Goal: Task Accomplishment & Management: Manage account settings

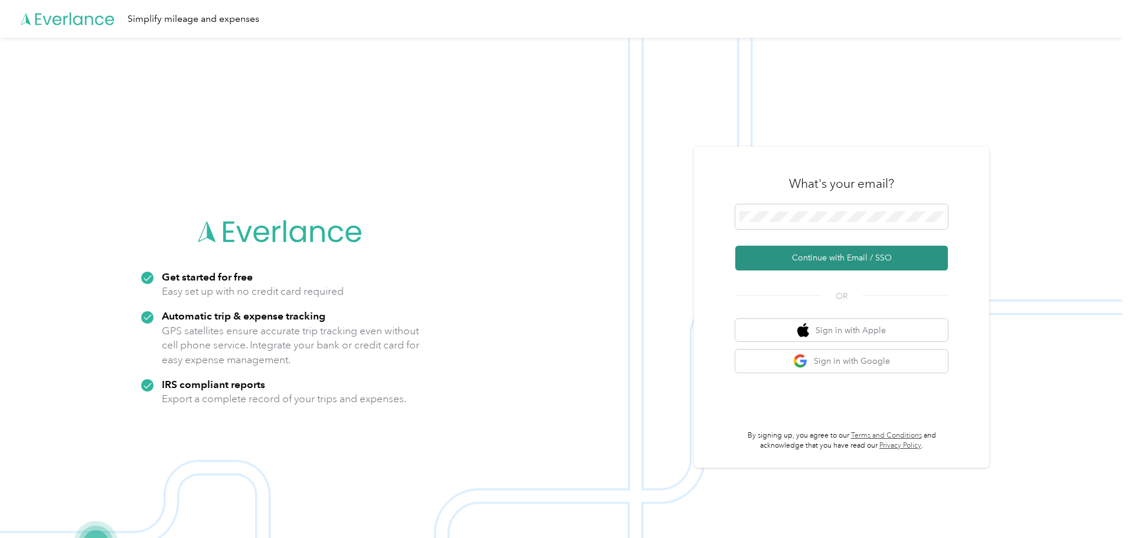
click at [811, 257] on button "Continue with Email / SSO" at bounding box center [841, 258] width 213 height 25
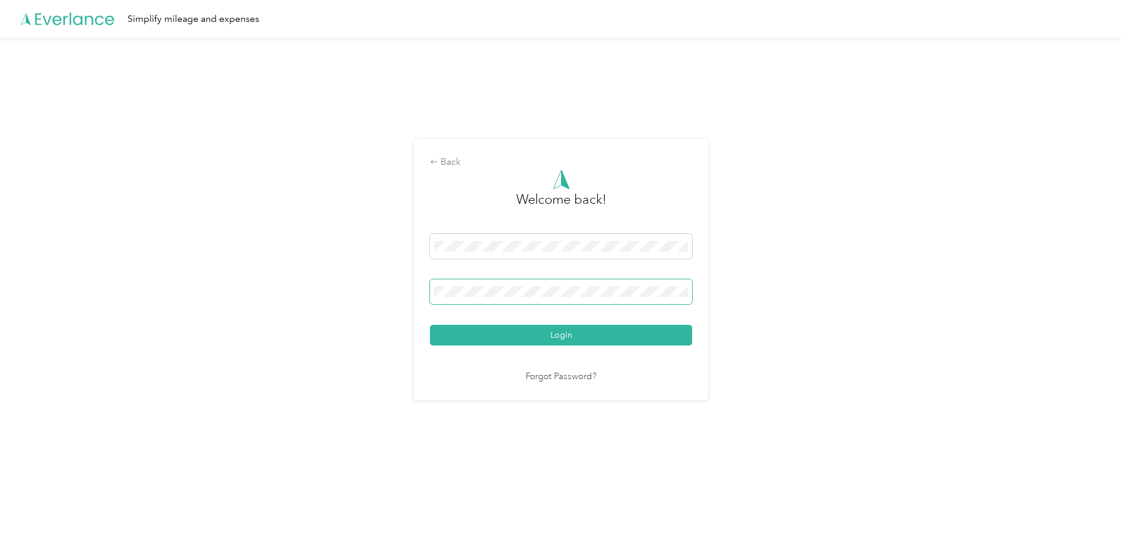
click at [430, 325] on button "Login" at bounding box center [561, 335] width 262 height 21
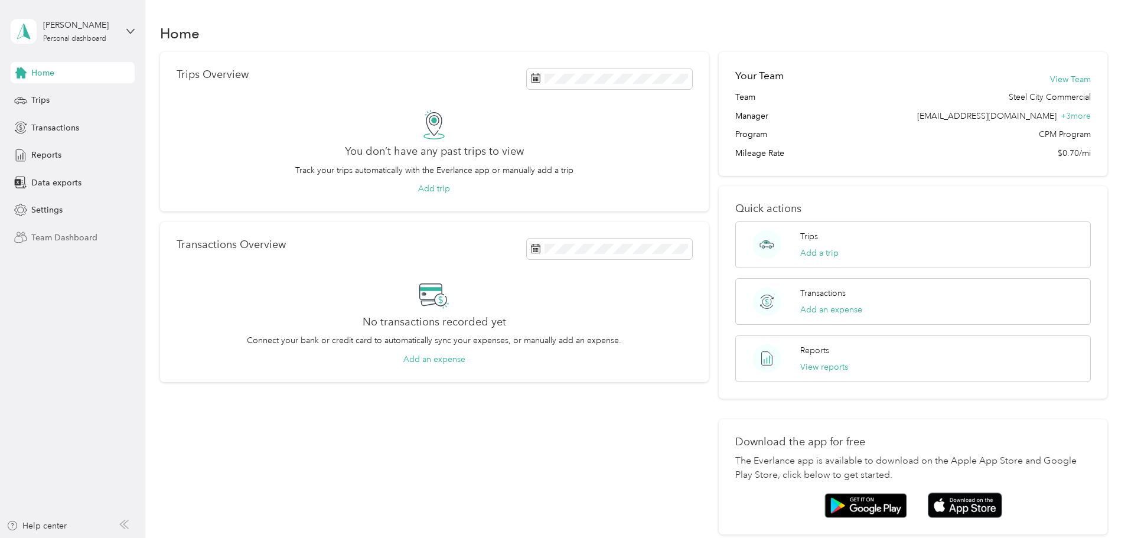
click at [72, 236] on span "Team Dashboard" at bounding box center [64, 237] width 66 height 12
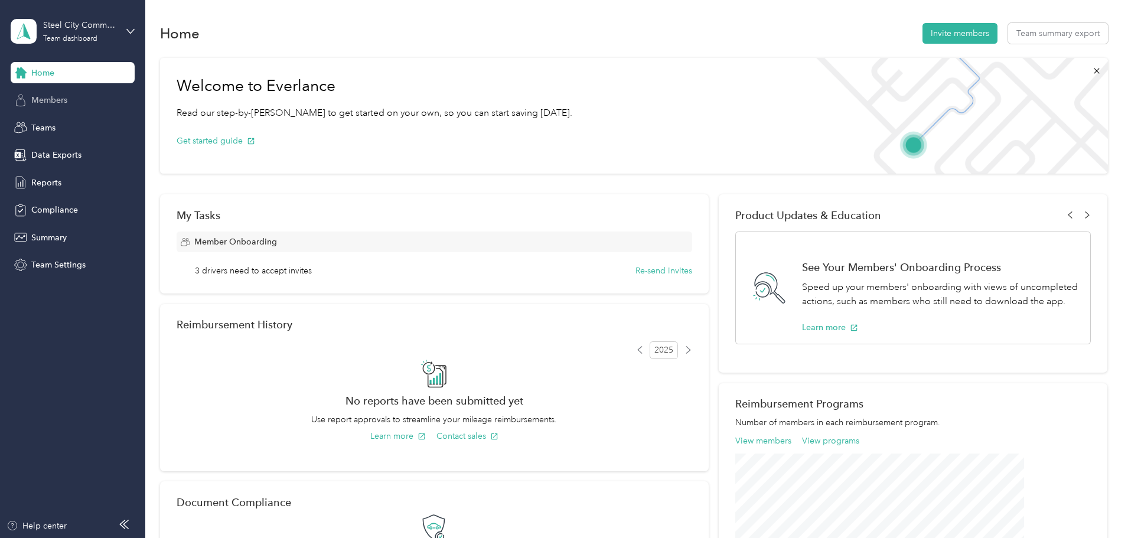
click at [60, 95] on span "Members" at bounding box center [49, 100] width 36 height 12
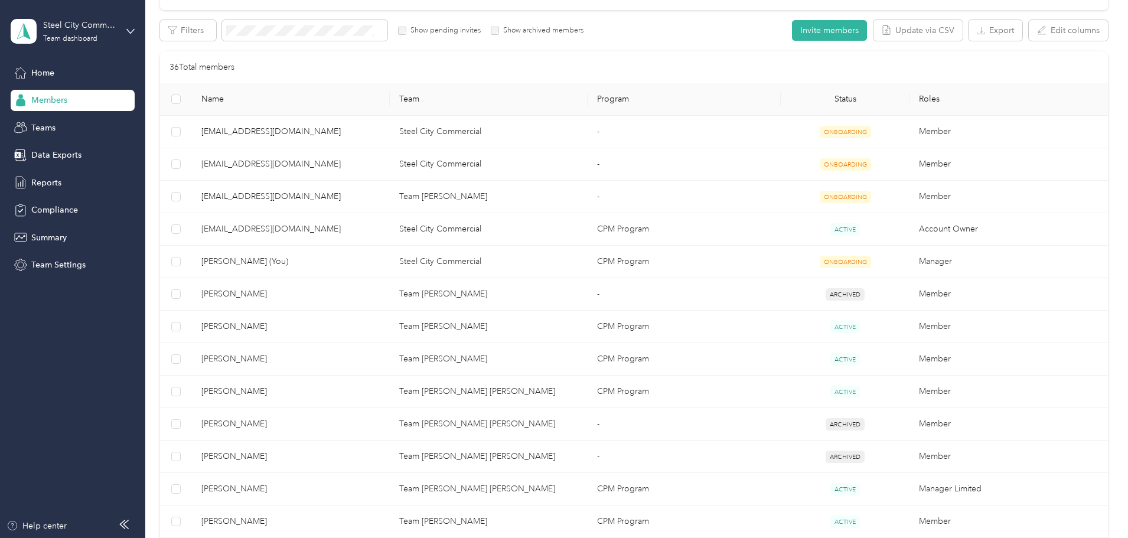
scroll to position [236, 0]
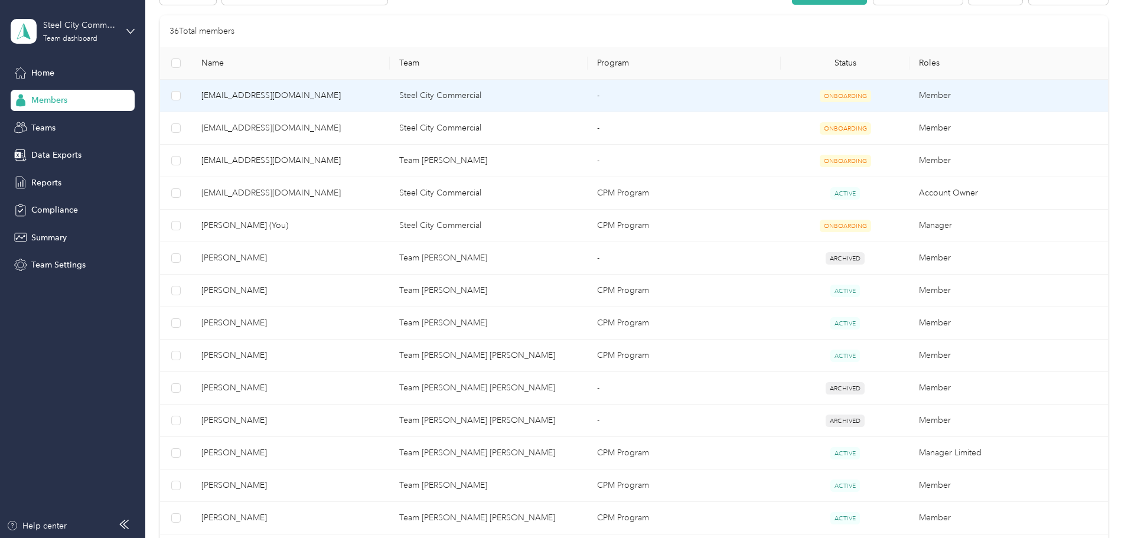
click at [326, 98] on span "[EMAIL_ADDRESS][DOMAIN_NAME]" at bounding box center [290, 95] width 179 height 13
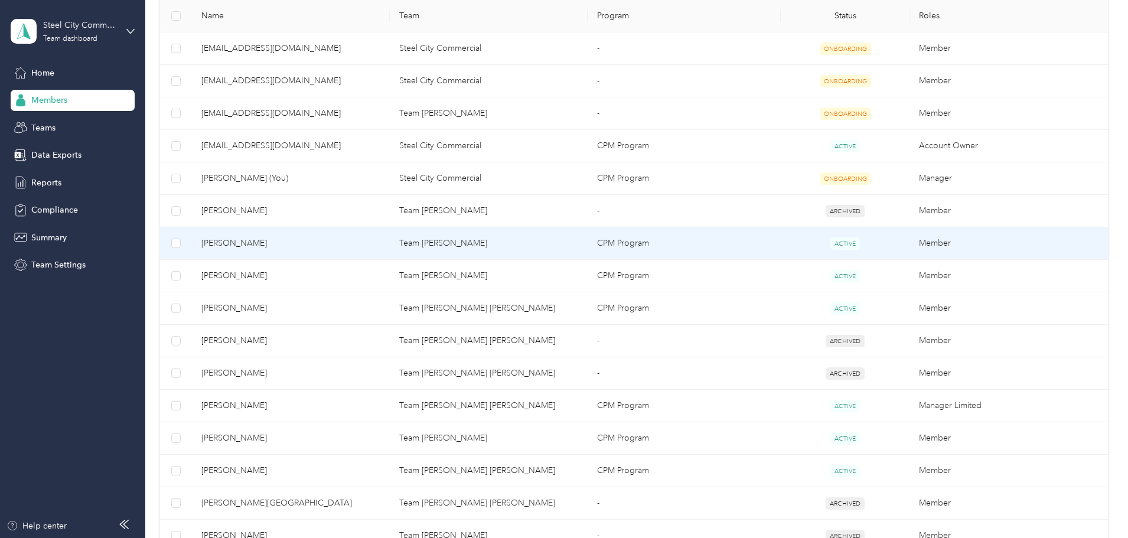
scroll to position [295, 0]
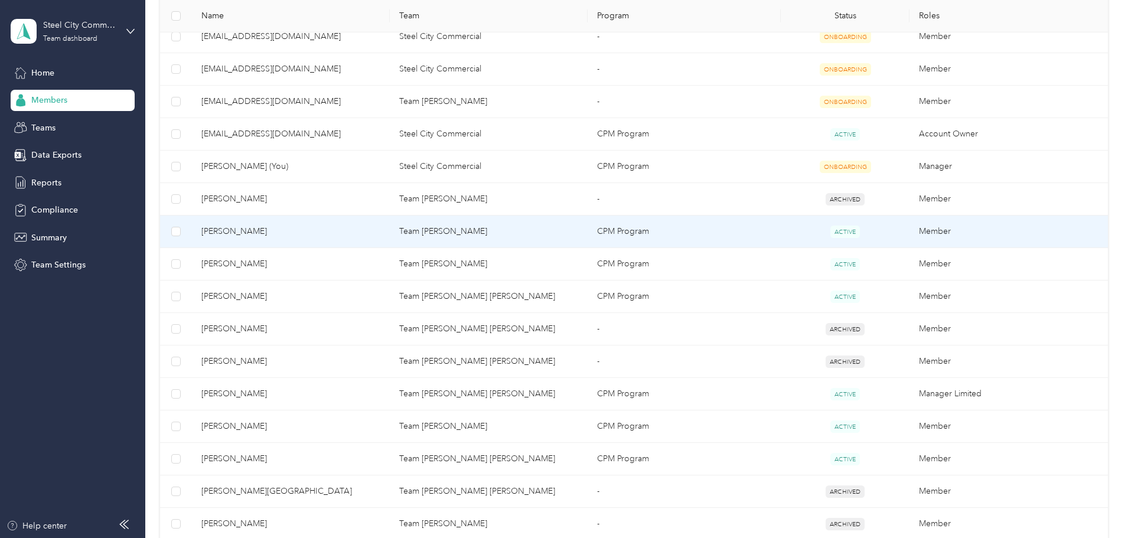
click at [305, 226] on span "[PERSON_NAME]" at bounding box center [290, 231] width 179 height 13
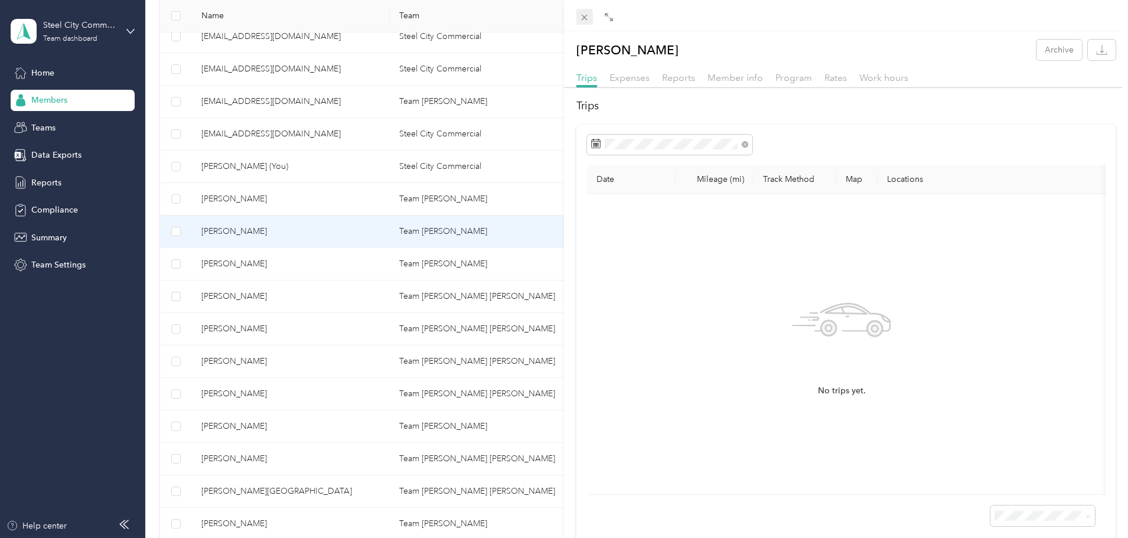
click at [582, 16] on icon at bounding box center [584, 17] width 10 height 10
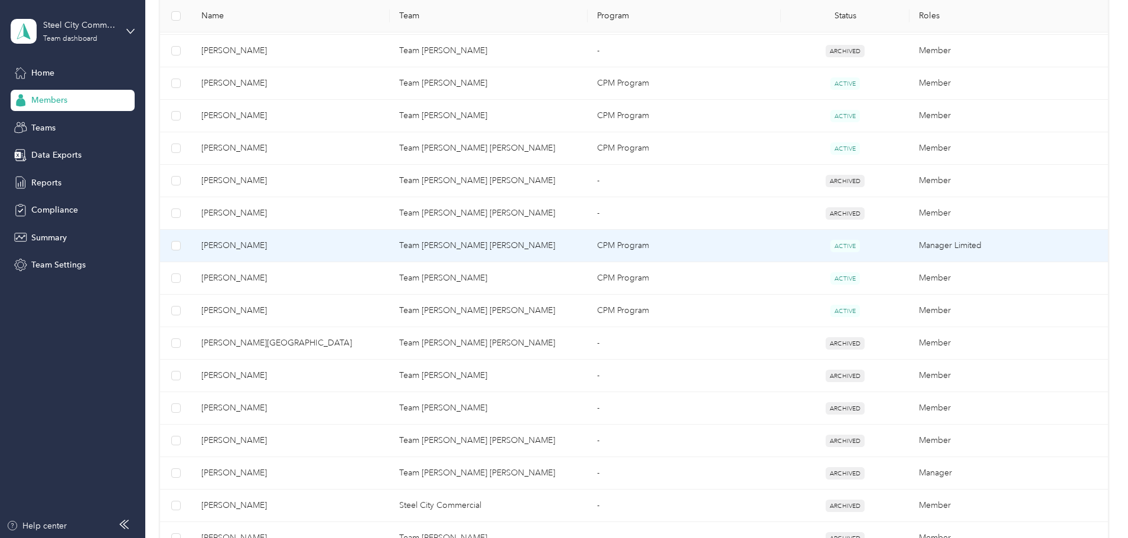
scroll to position [472, 0]
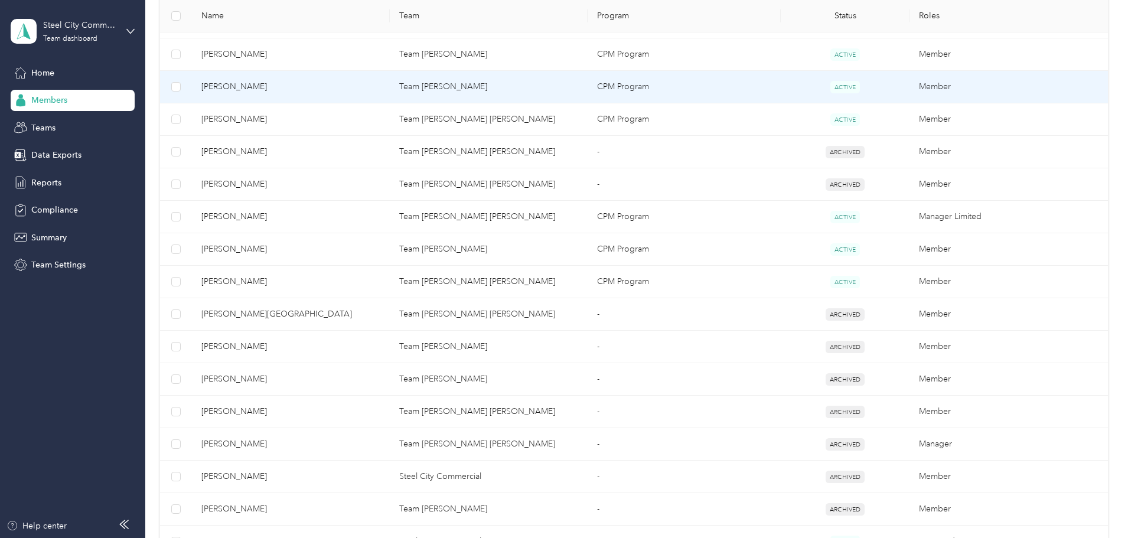
click at [298, 83] on span "[PERSON_NAME]" at bounding box center [290, 86] width 179 height 13
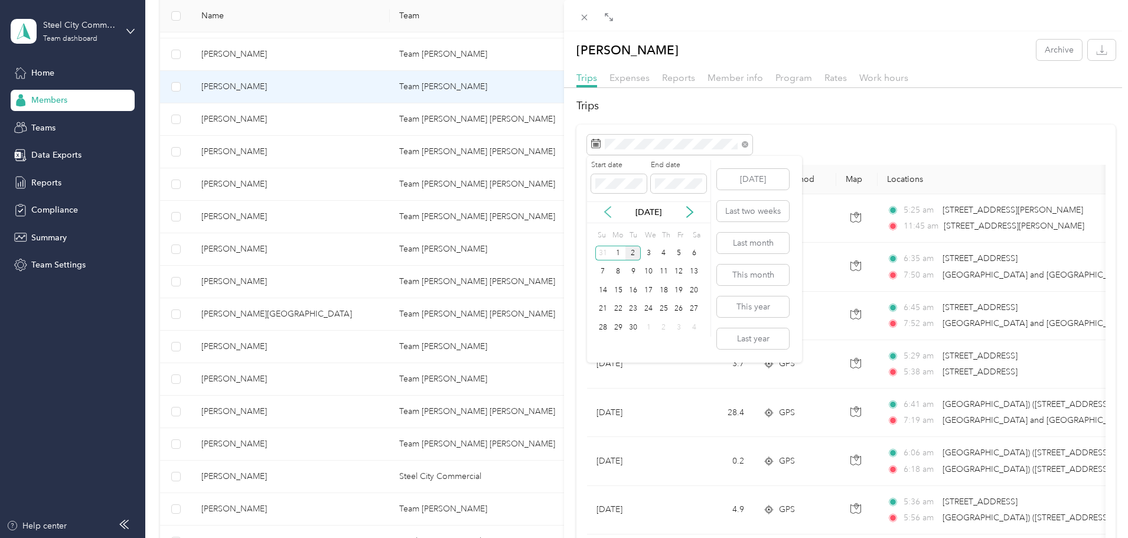
click at [610, 210] on icon at bounding box center [608, 212] width 12 height 12
click at [617, 309] on div "18" at bounding box center [618, 309] width 15 height 15
click at [603, 345] on div "31" at bounding box center [602, 346] width 15 height 15
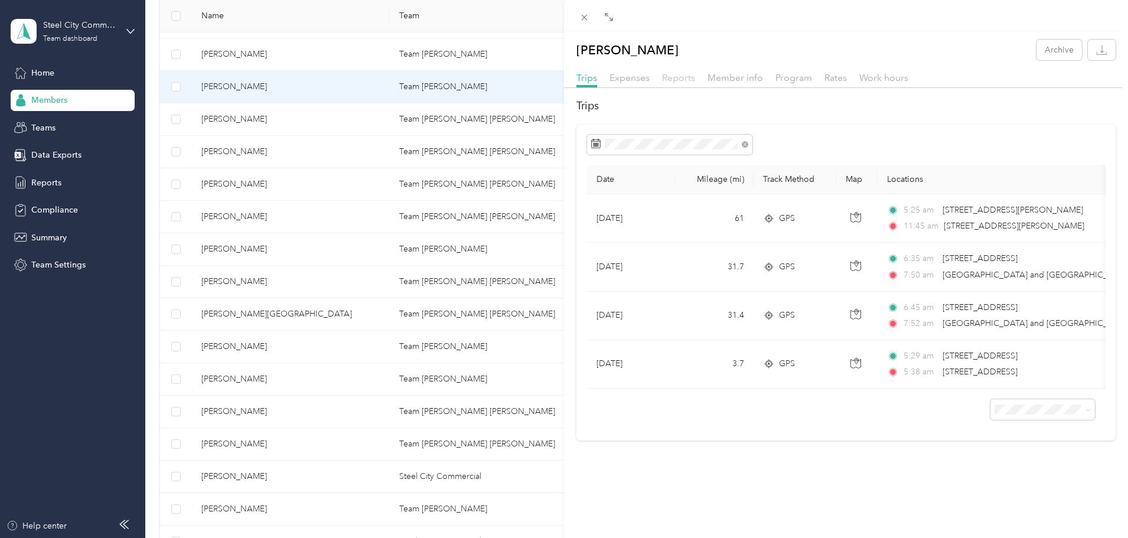
click at [672, 73] on span "Reports" at bounding box center [678, 77] width 33 height 11
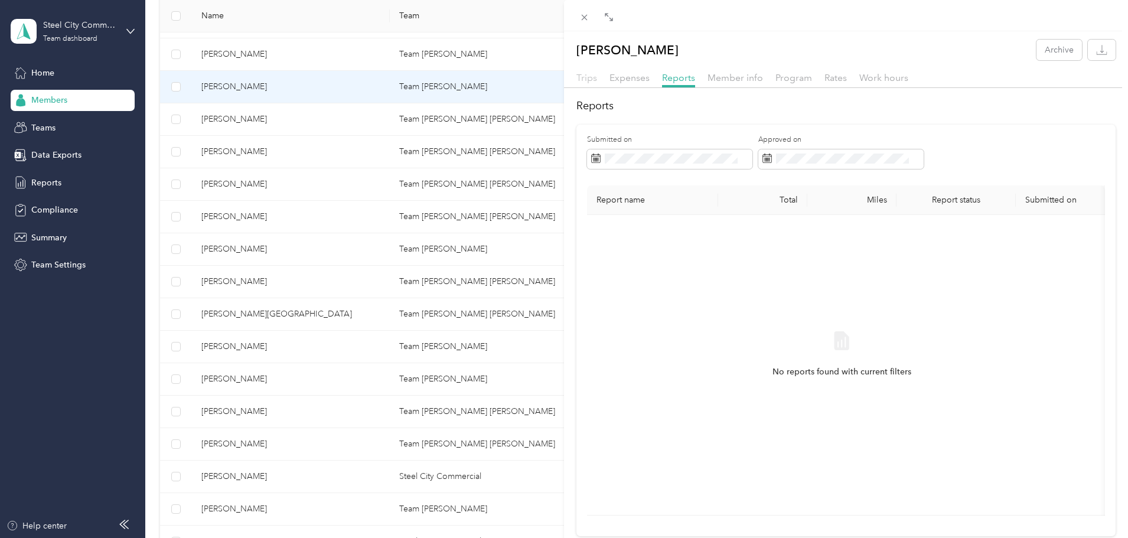
click at [579, 76] on span "Trips" at bounding box center [586, 77] width 21 height 11
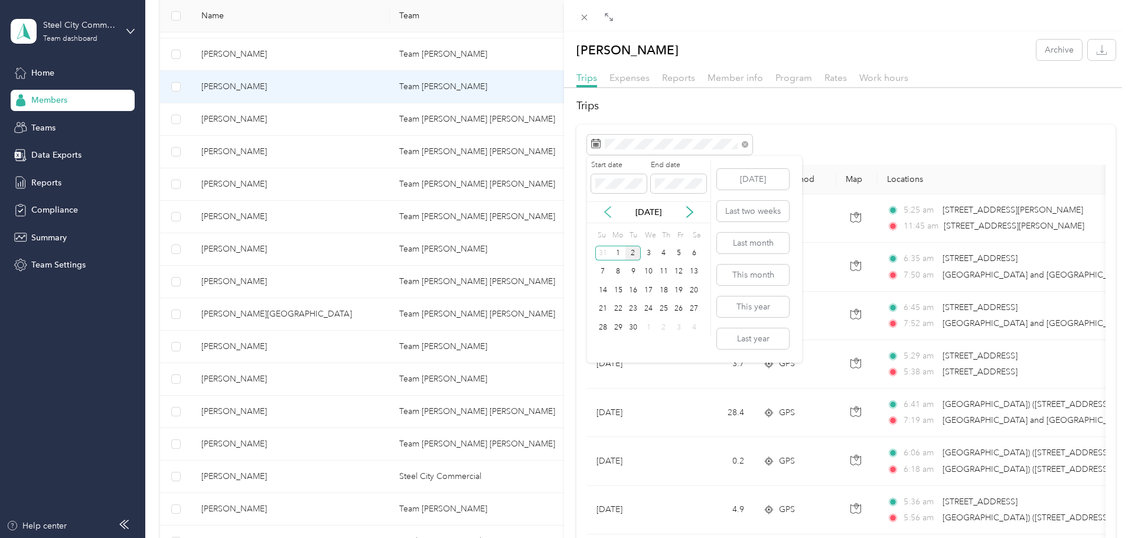
click at [604, 213] on icon at bounding box center [608, 212] width 12 height 12
click at [615, 308] on div "18" at bounding box center [618, 309] width 15 height 15
click at [601, 342] on div "31" at bounding box center [602, 346] width 15 height 15
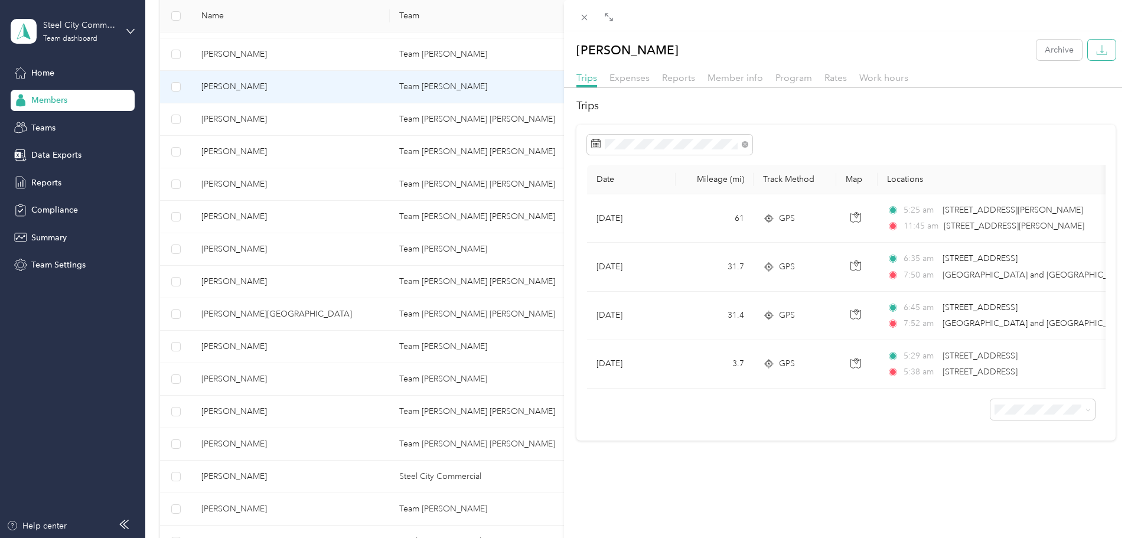
click at [1100, 52] on button "button" at bounding box center [1102, 50] width 28 height 21
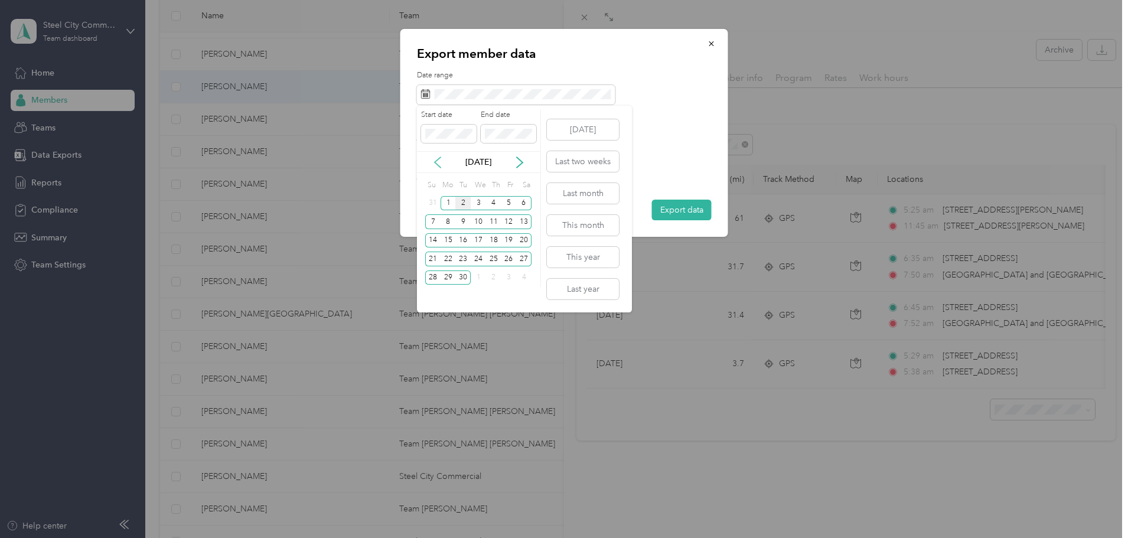
click at [438, 159] on icon at bounding box center [438, 162] width 6 height 11
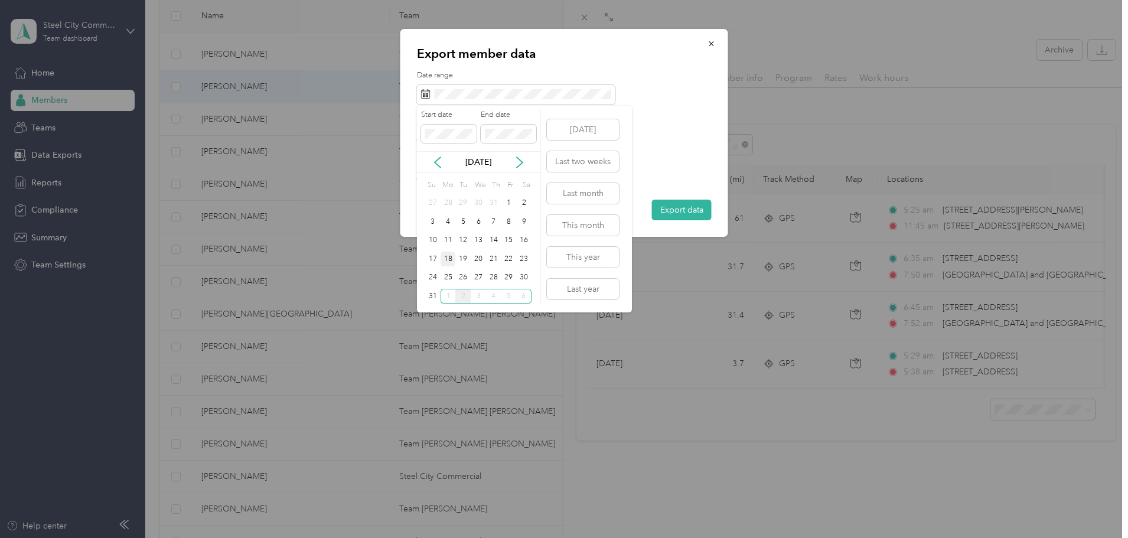
click at [446, 256] on div "18" at bounding box center [447, 259] width 15 height 15
click at [427, 293] on div "31" at bounding box center [432, 296] width 15 height 15
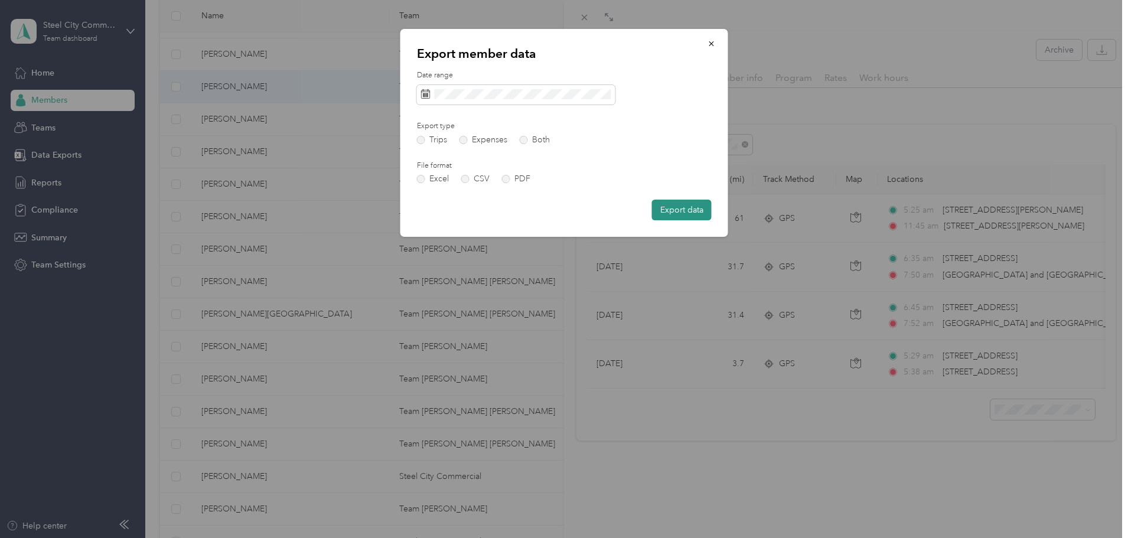
click at [682, 212] on button "Export data" at bounding box center [682, 210] width 60 height 21
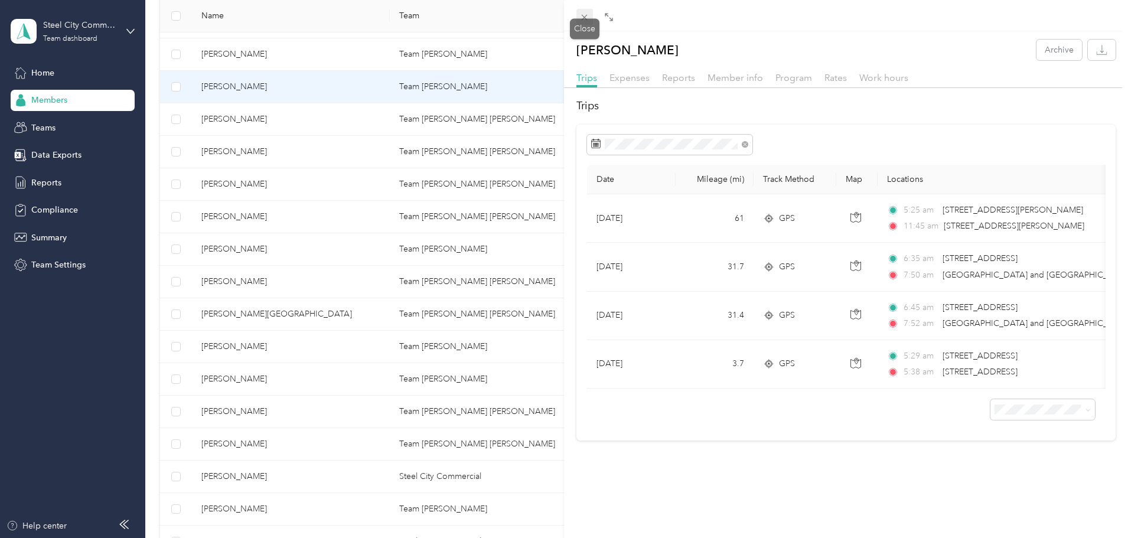
click at [585, 15] on icon at bounding box center [584, 17] width 10 height 10
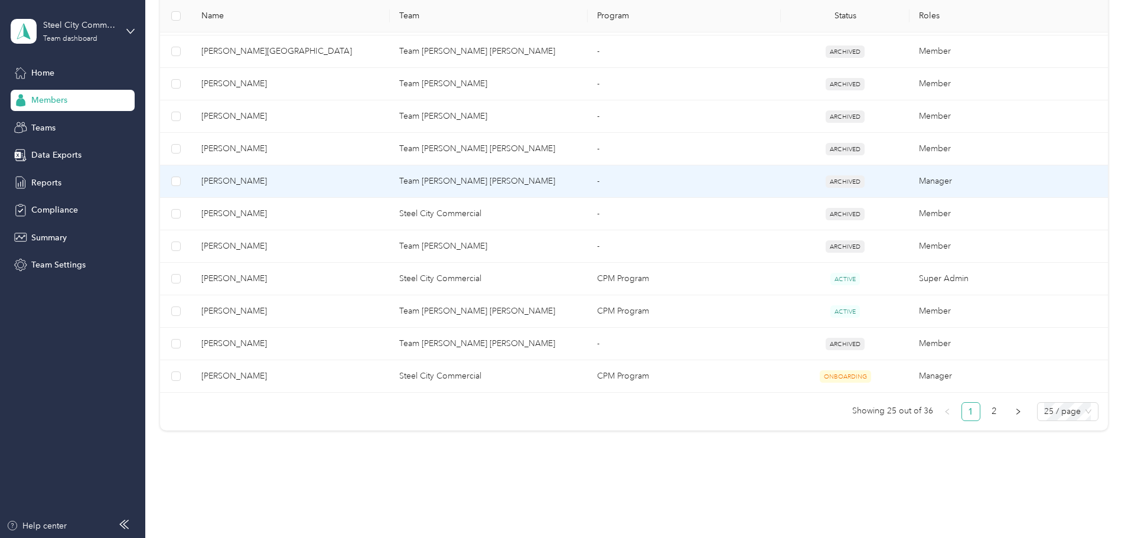
scroll to position [760, 0]
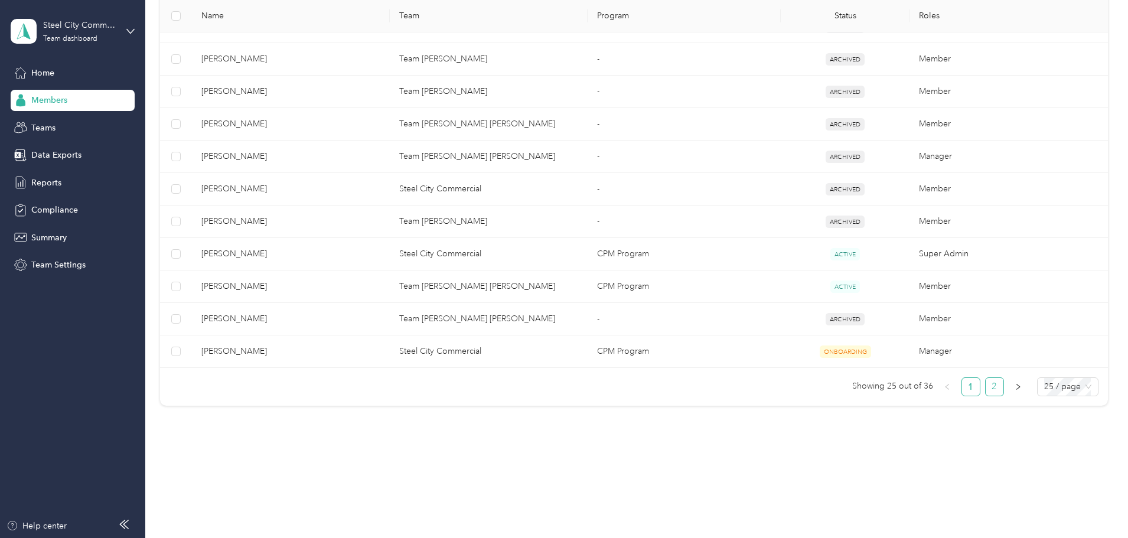
click at [985, 382] on link "2" at bounding box center [994, 387] width 18 height 18
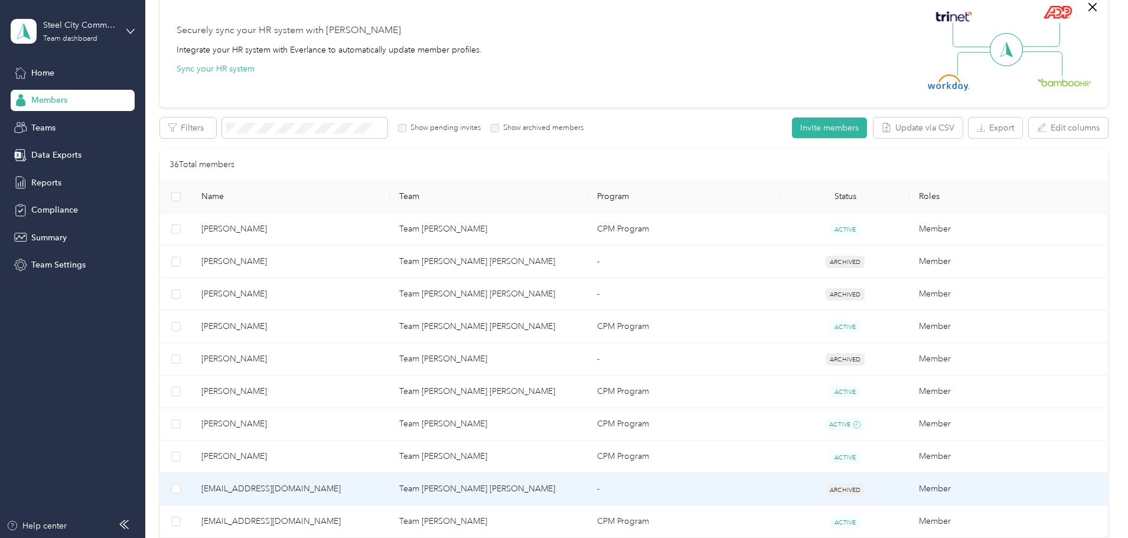
scroll to position [69, 0]
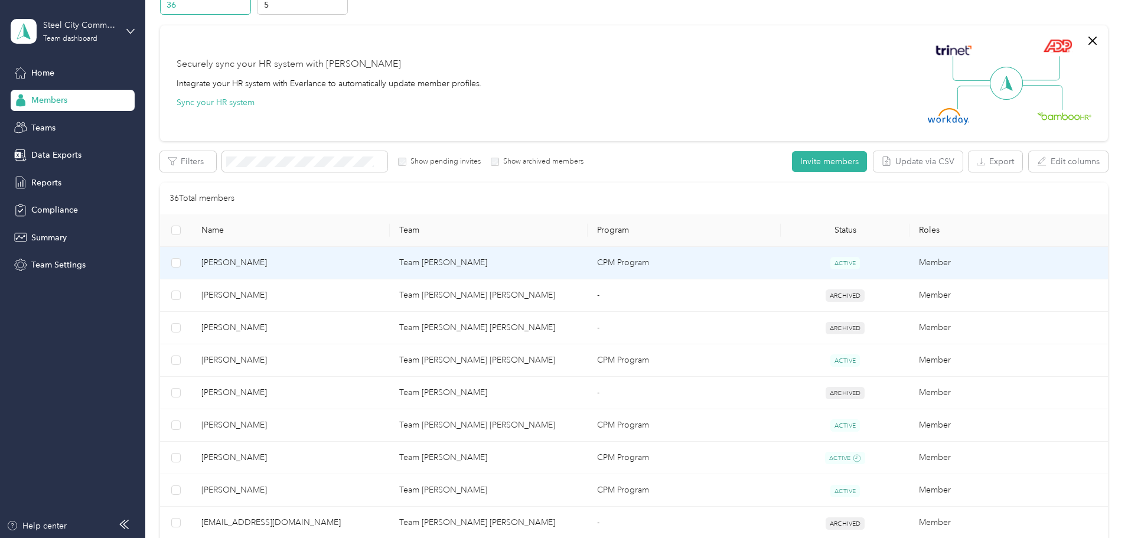
click at [294, 260] on span "[PERSON_NAME]" at bounding box center [290, 262] width 179 height 13
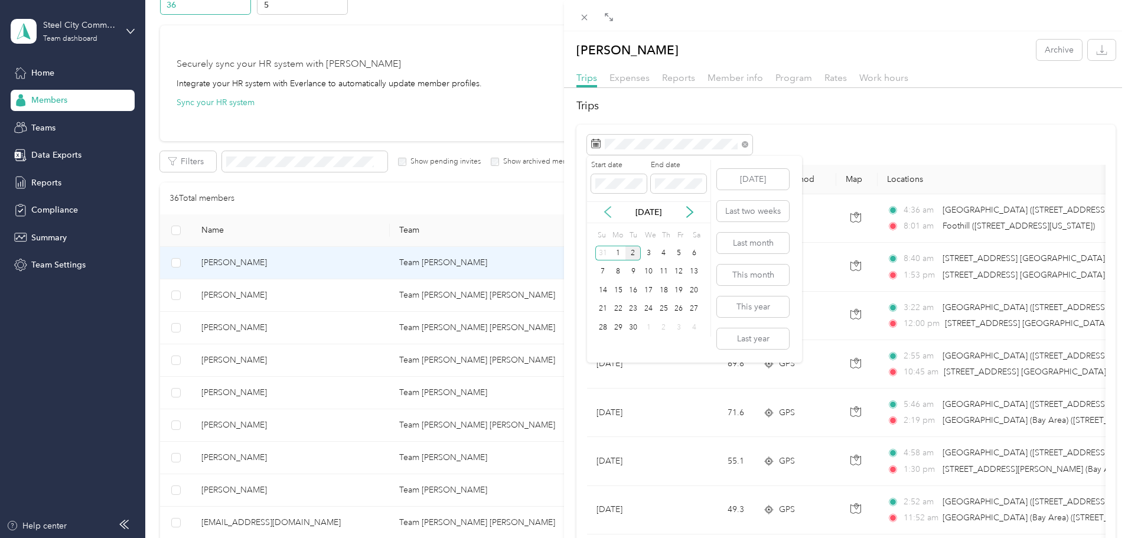
click at [608, 208] on icon at bounding box center [608, 212] width 12 height 12
click at [616, 305] on div "18" at bounding box center [618, 309] width 15 height 15
click at [603, 341] on div "31" at bounding box center [602, 346] width 15 height 15
click at [1096, 53] on icon "button" at bounding box center [1101, 49] width 11 height 11
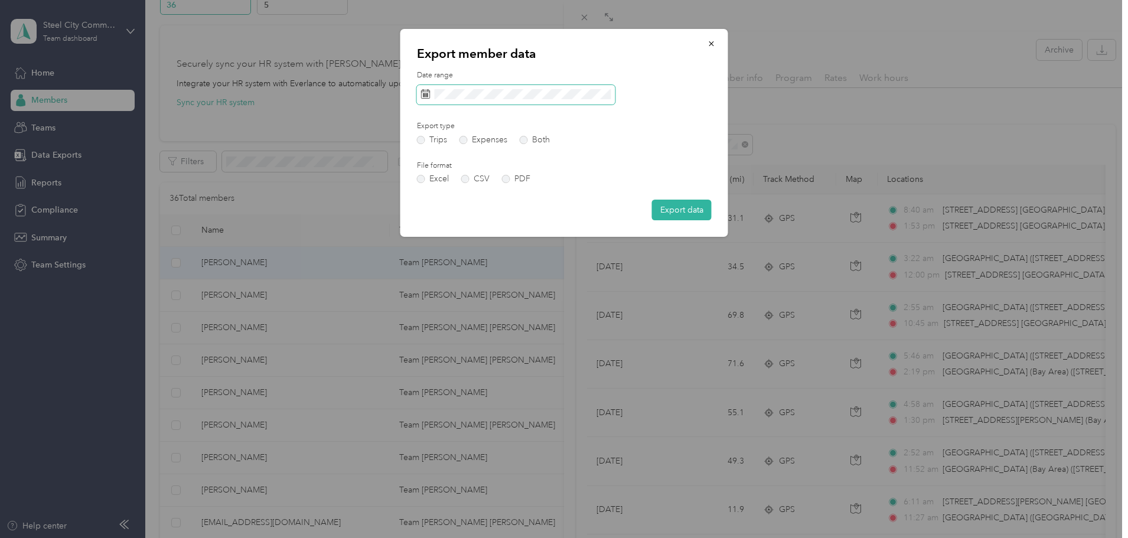
click at [423, 89] on icon at bounding box center [425, 93] width 9 height 9
click at [425, 92] on icon at bounding box center [425, 93] width 9 height 9
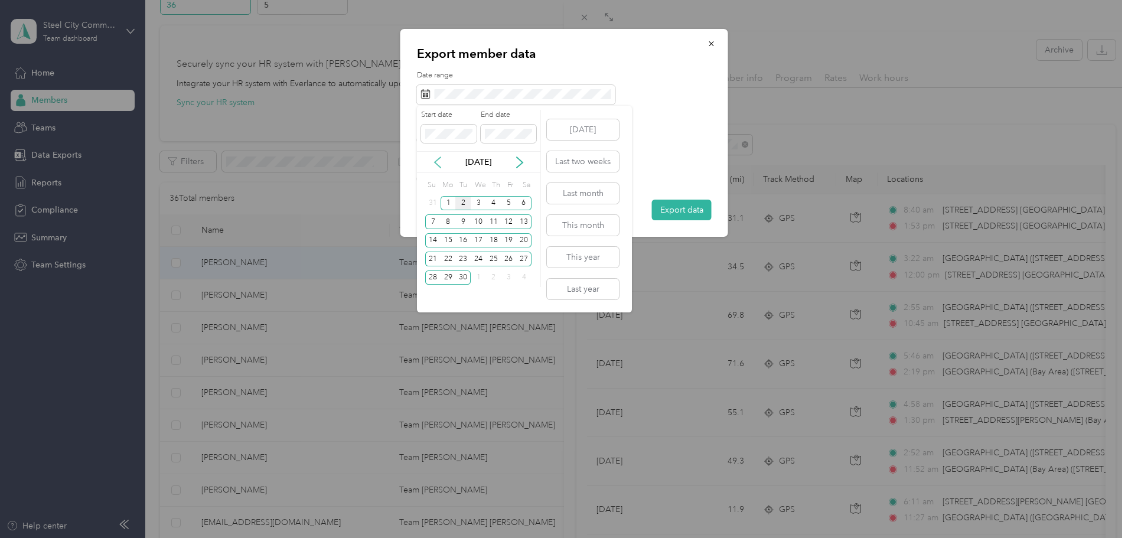
click at [439, 158] on icon at bounding box center [438, 162] width 6 height 11
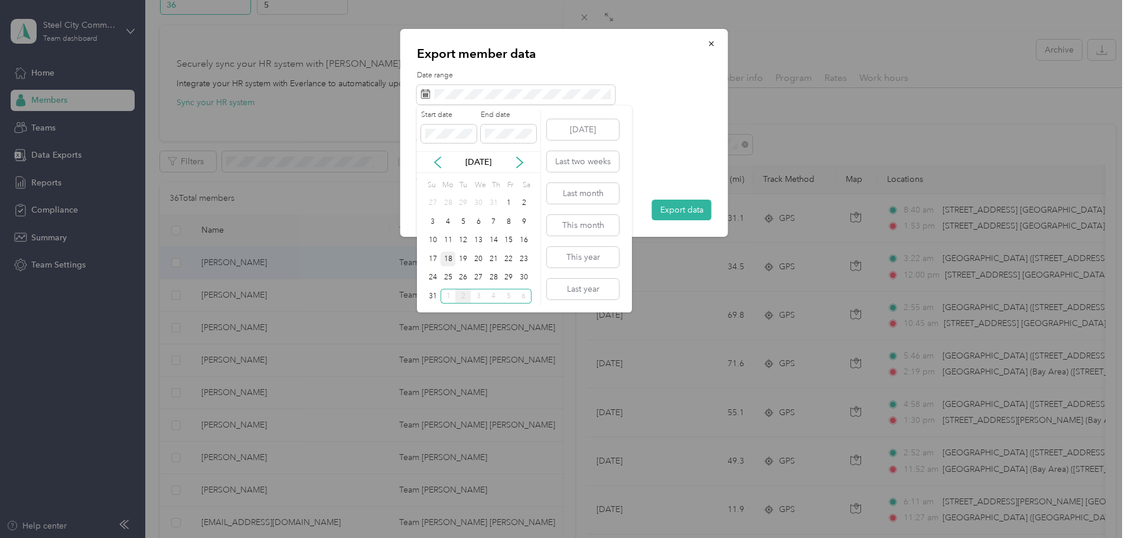
click at [446, 253] on div "18" at bounding box center [447, 259] width 15 height 15
click at [431, 295] on div "31" at bounding box center [432, 296] width 15 height 15
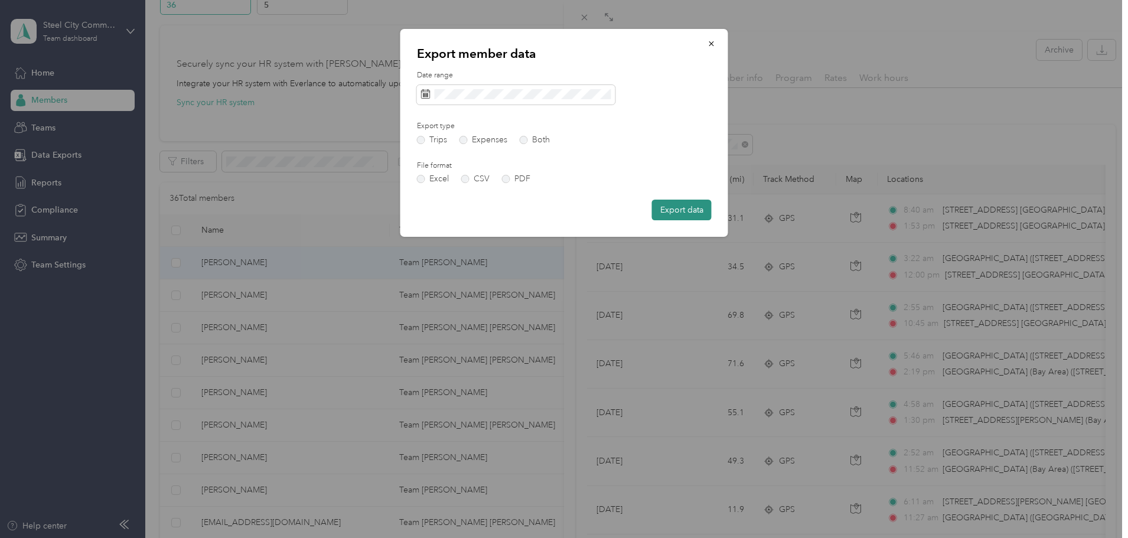
click at [679, 208] on button "Export data" at bounding box center [682, 210] width 60 height 21
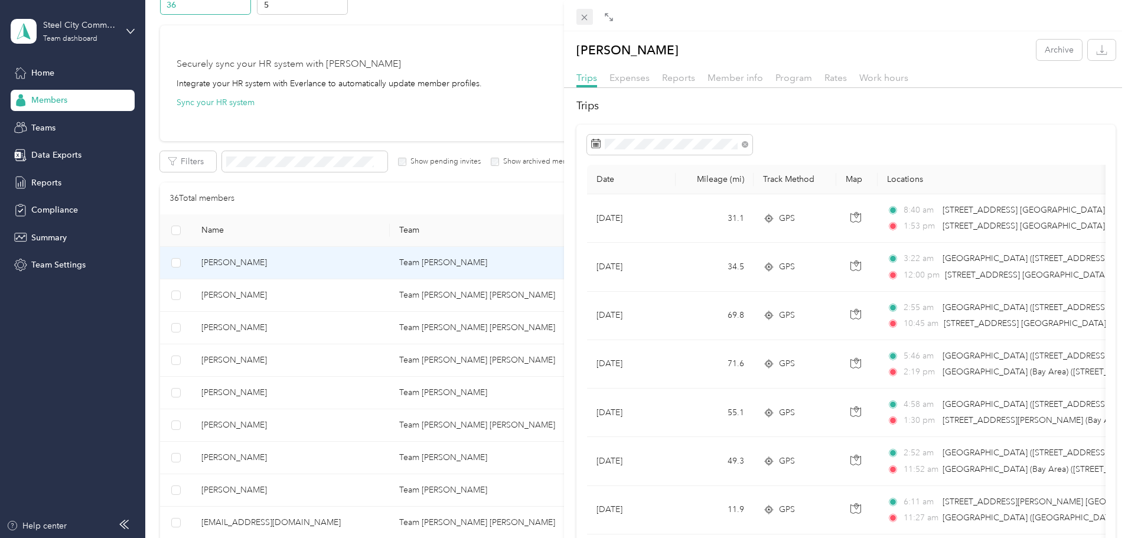
click at [583, 17] on icon at bounding box center [585, 18] width 6 height 6
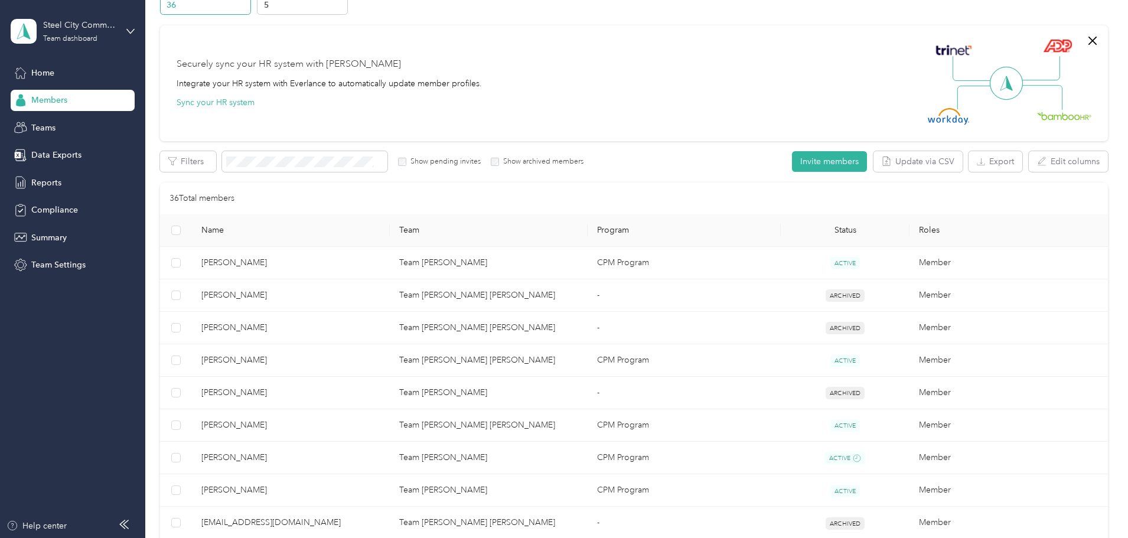
click at [762, 53] on div "Securely sync your HR system with Everlance Integrate your HR system with Everl…" at bounding box center [634, 83] width 948 height 116
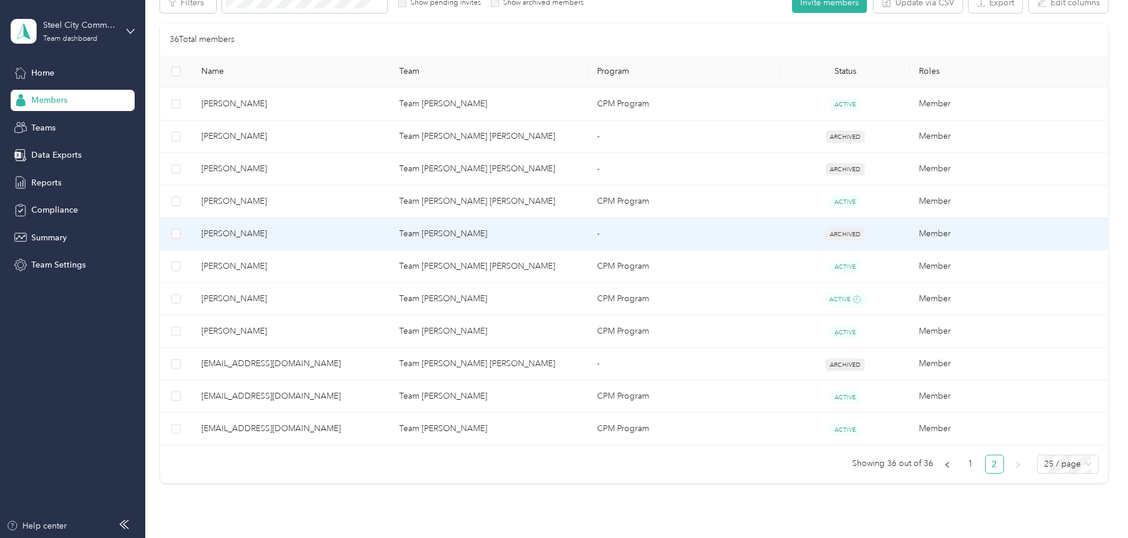
scroll to position [246, 0]
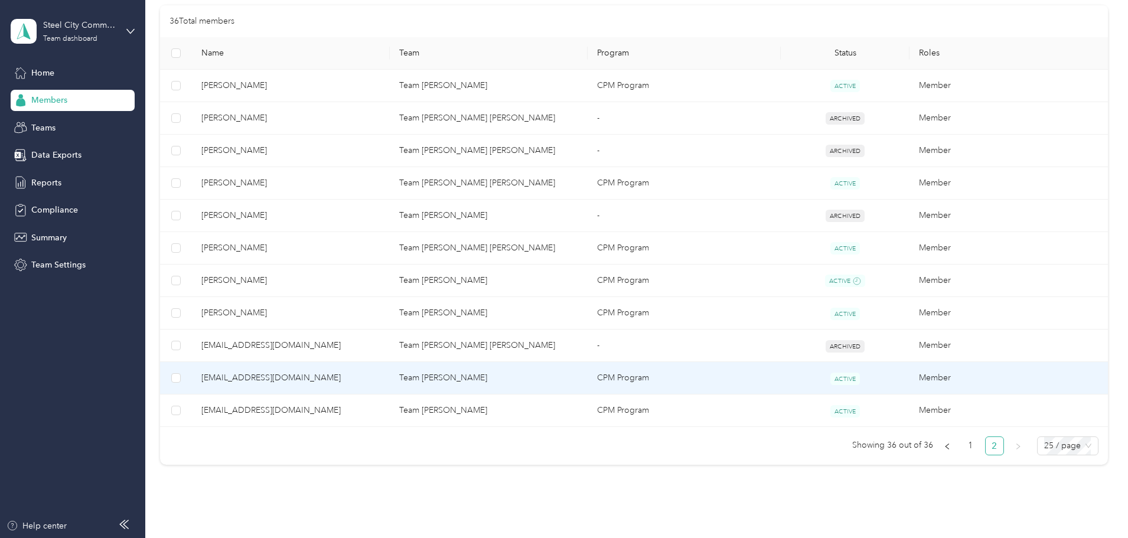
click at [311, 373] on span "[EMAIL_ADDRESS][DOMAIN_NAME]" at bounding box center [290, 377] width 179 height 13
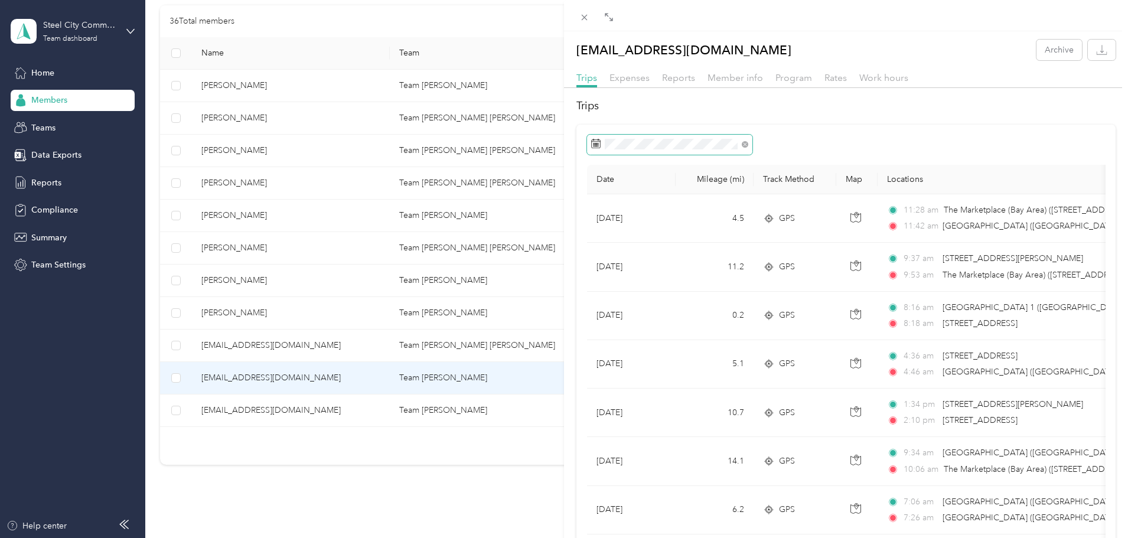
click at [593, 136] on span at bounding box center [669, 145] width 165 height 20
click at [595, 142] on icon at bounding box center [595, 143] width 9 height 9
click at [594, 142] on icon at bounding box center [595, 143] width 9 height 9
click at [606, 211] on icon at bounding box center [608, 212] width 12 height 12
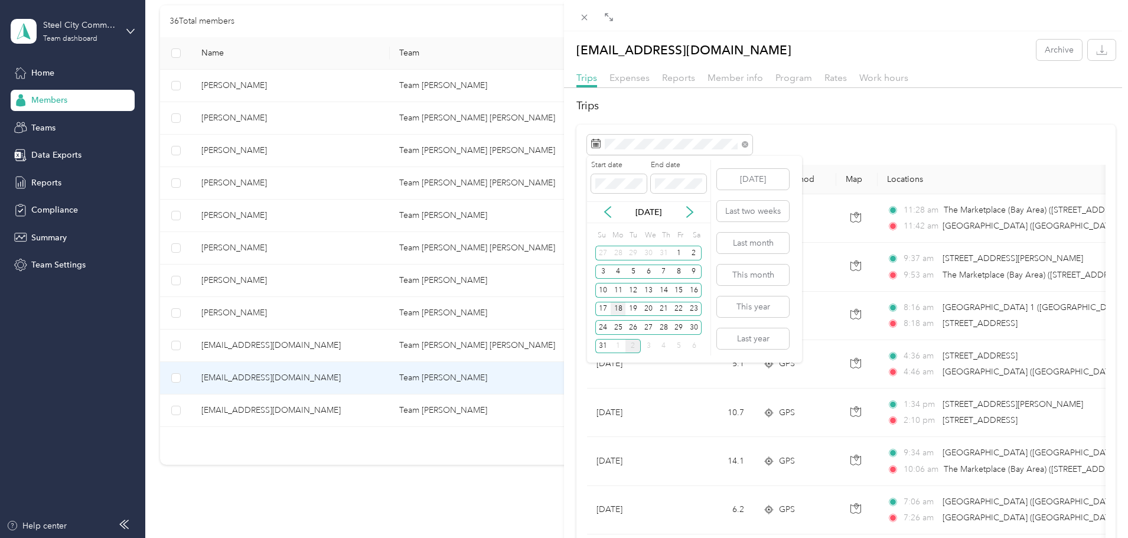
click at [616, 306] on div "18" at bounding box center [618, 309] width 15 height 15
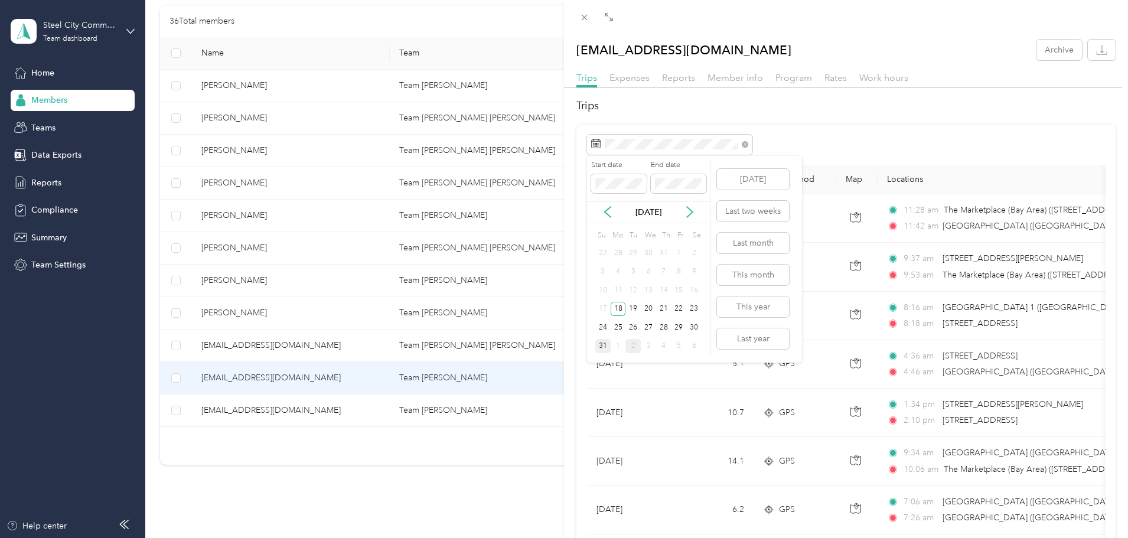
click at [600, 342] on div "31" at bounding box center [602, 346] width 15 height 15
click at [1096, 52] on icon "button" at bounding box center [1101, 49] width 11 height 11
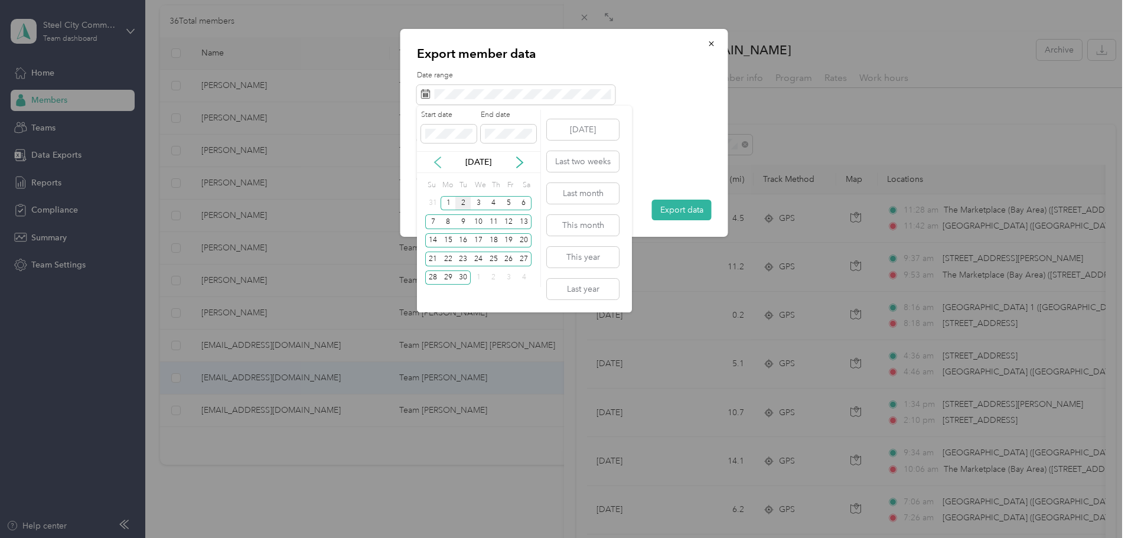
click at [436, 161] on icon at bounding box center [438, 162] width 6 height 11
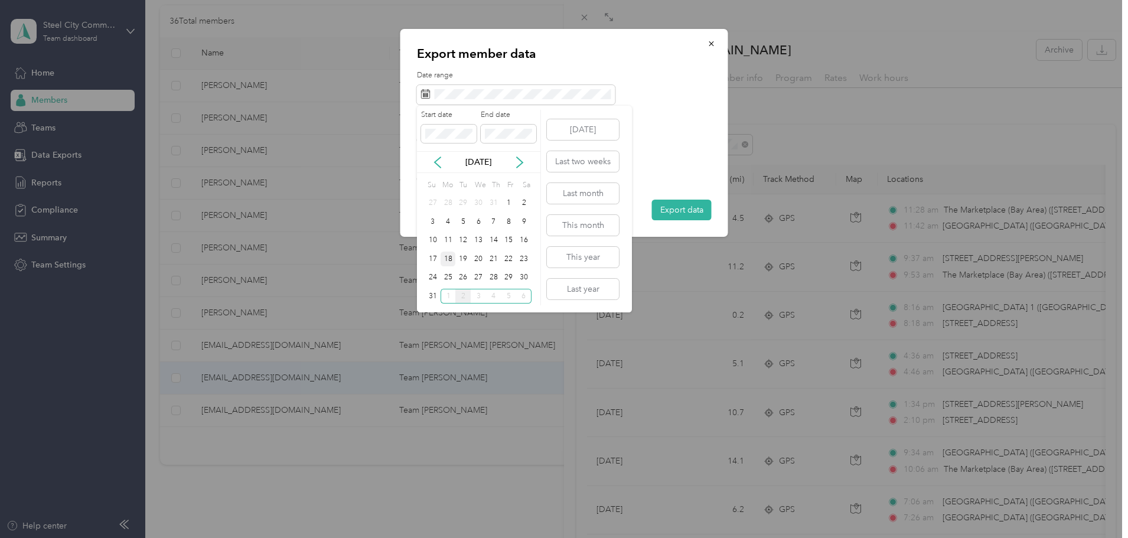
click at [448, 256] on div "18" at bounding box center [447, 259] width 15 height 15
click at [430, 296] on div "31" at bounding box center [432, 296] width 15 height 15
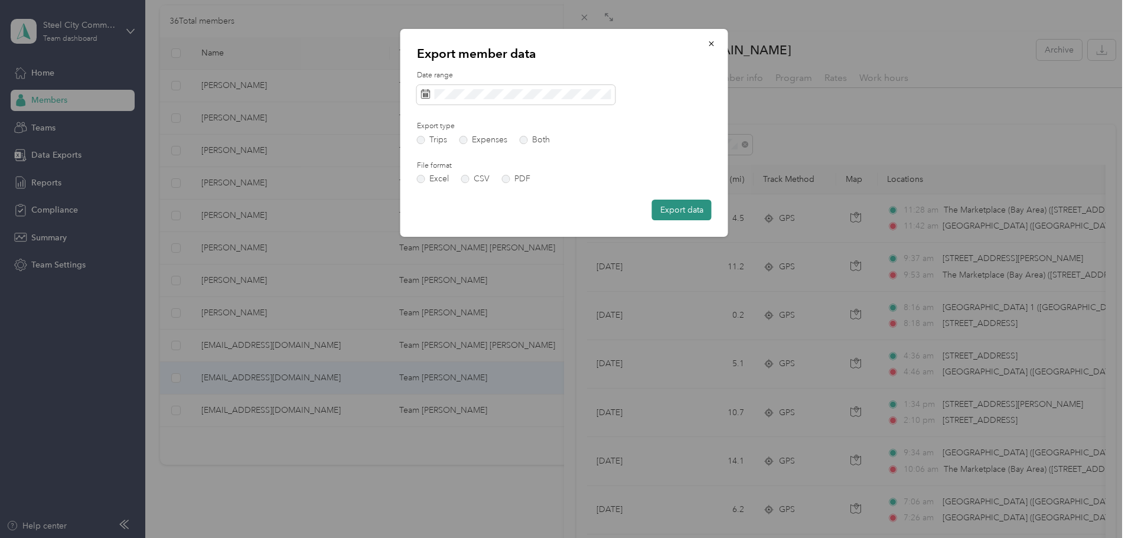
click at [680, 208] on button "Export data" at bounding box center [682, 210] width 60 height 21
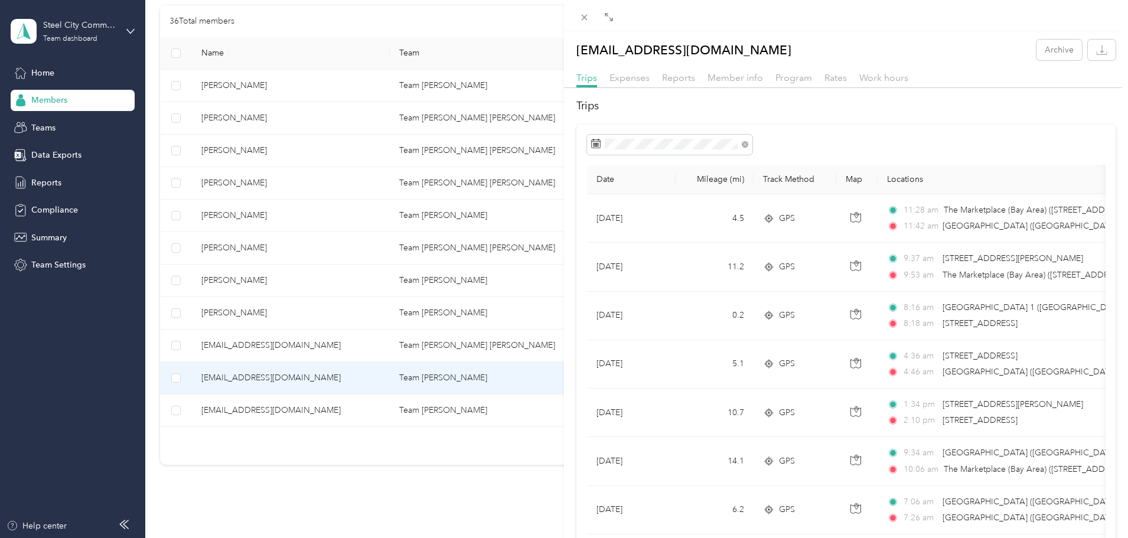
click at [579, 18] on span at bounding box center [584, 17] width 17 height 17
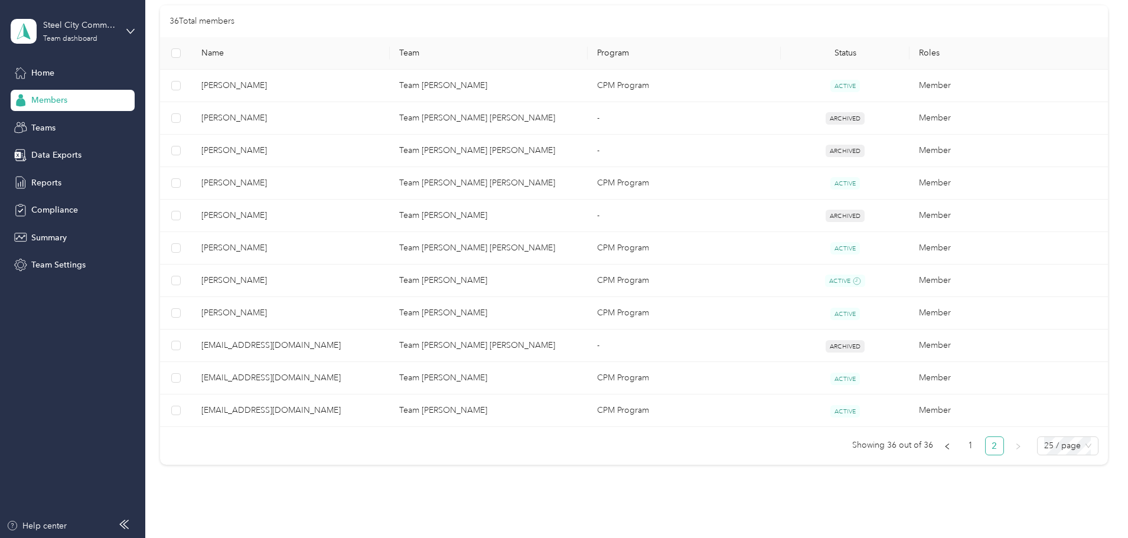
click at [720, 14] on div "36 Total members" at bounding box center [634, 21] width 948 height 32
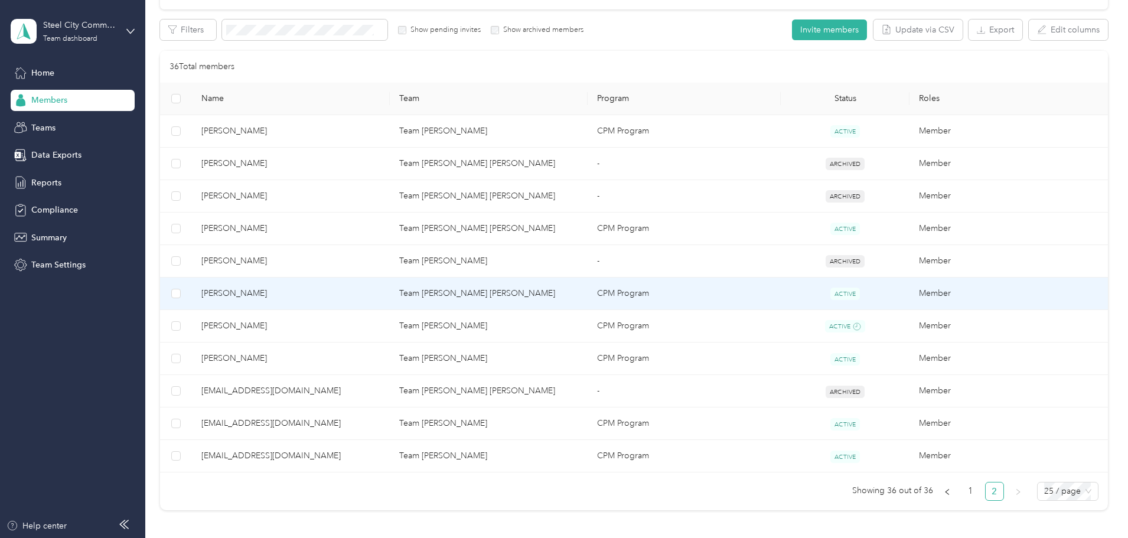
scroll to position [187, 0]
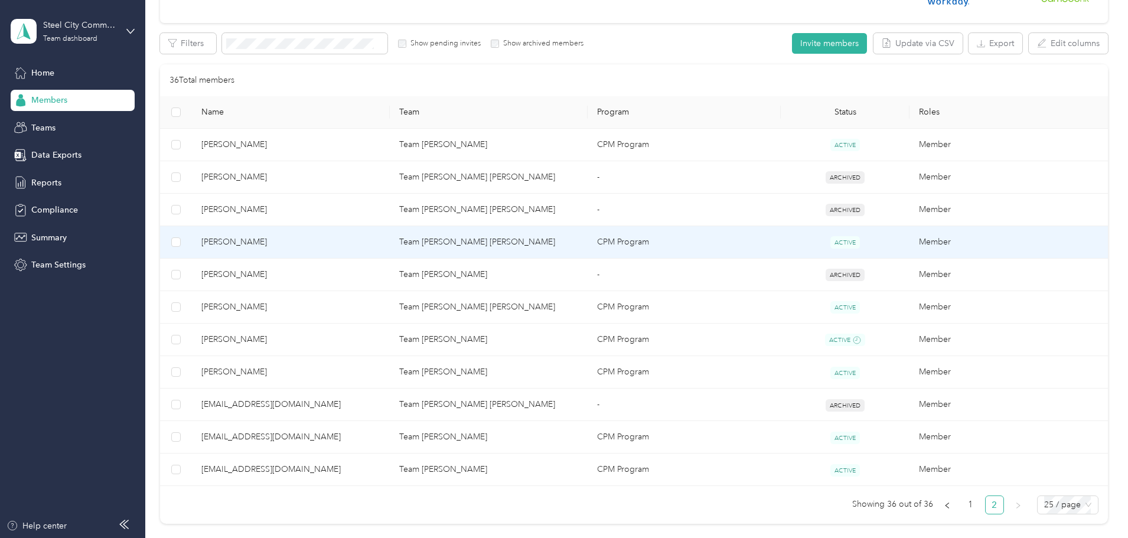
click at [303, 237] on span "[PERSON_NAME]" at bounding box center [290, 242] width 179 height 13
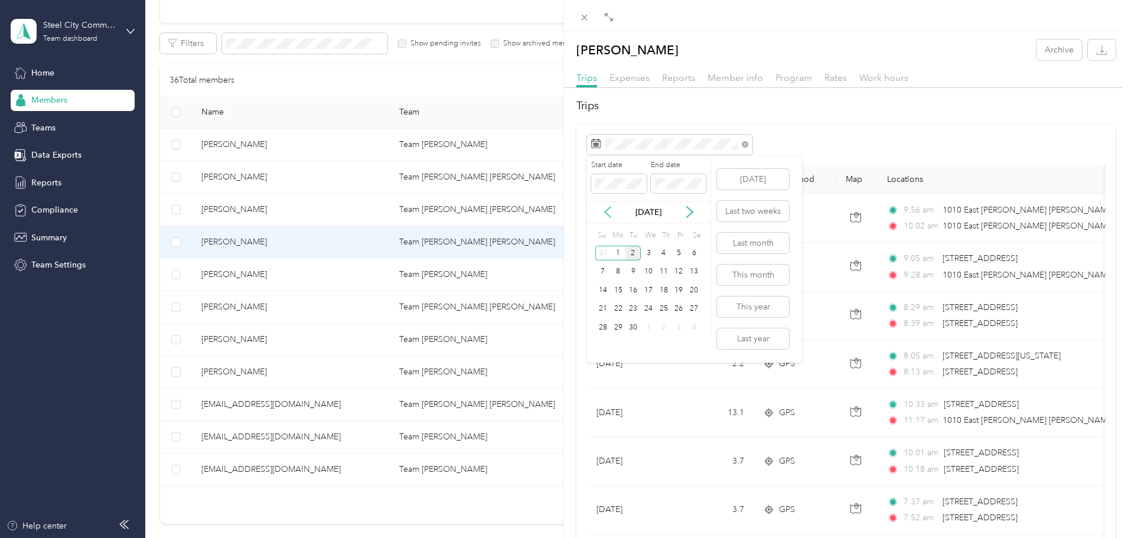
click at [609, 209] on icon at bounding box center [608, 212] width 12 height 12
click at [619, 306] on div "18" at bounding box center [618, 309] width 15 height 15
click at [602, 340] on div "31" at bounding box center [602, 346] width 15 height 15
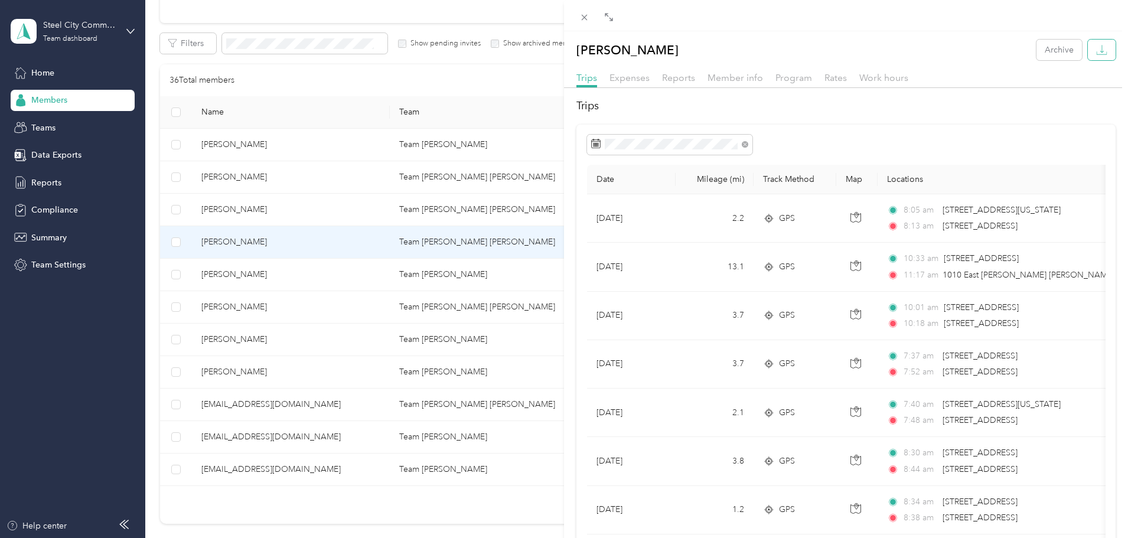
click at [1101, 50] on button "button" at bounding box center [1102, 50] width 28 height 21
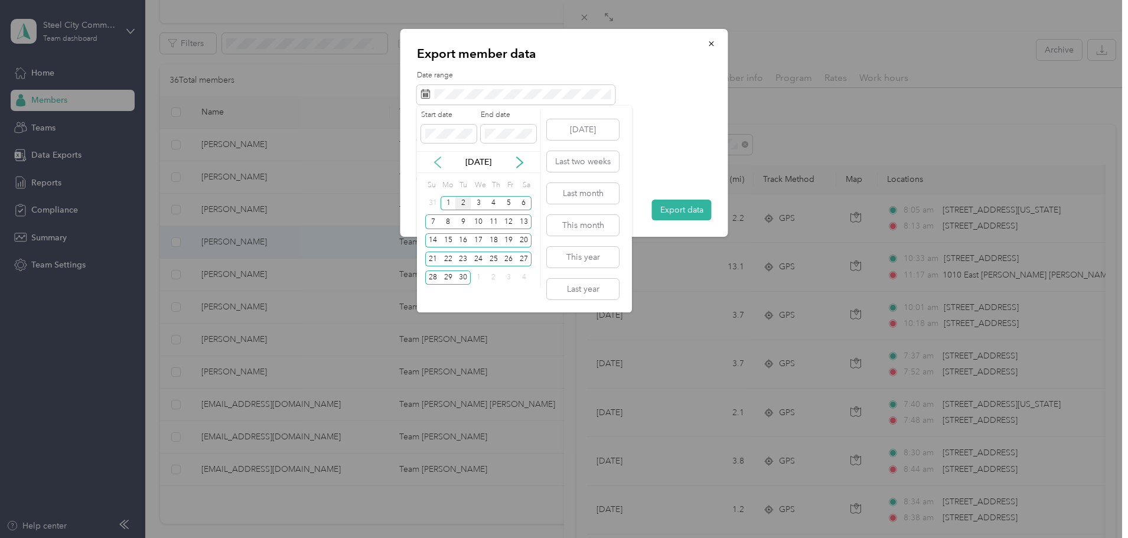
click at [437, 158] on icon at bounding box center [438, 162] width 12 height 12
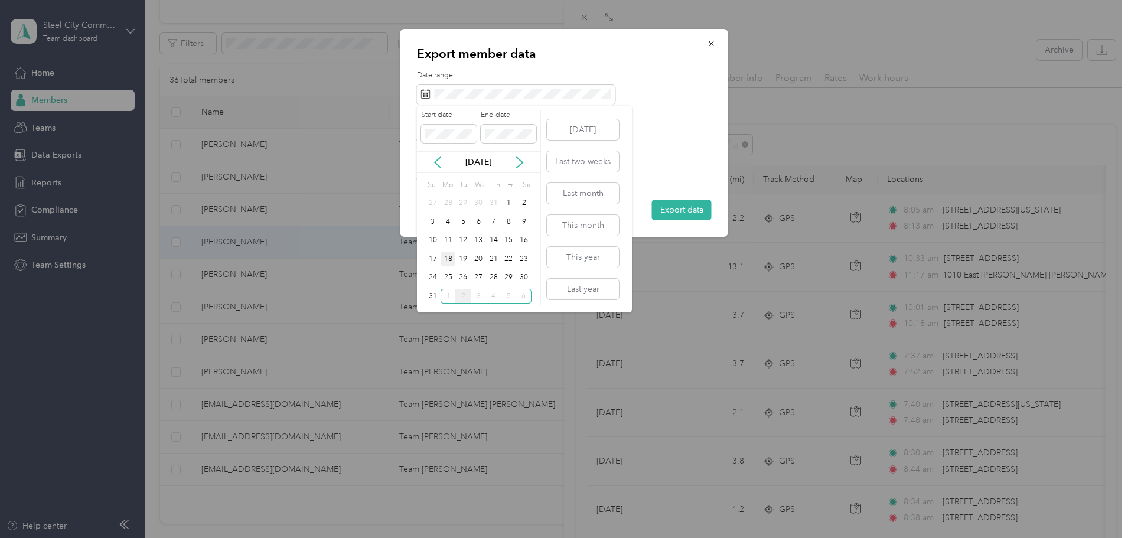
click at [451, 257] on div "18" at bounding box center [447, 259] width 15 height 15
click at [430, 295] on div "31" at bounding box center [432, 296] width 15 height 15
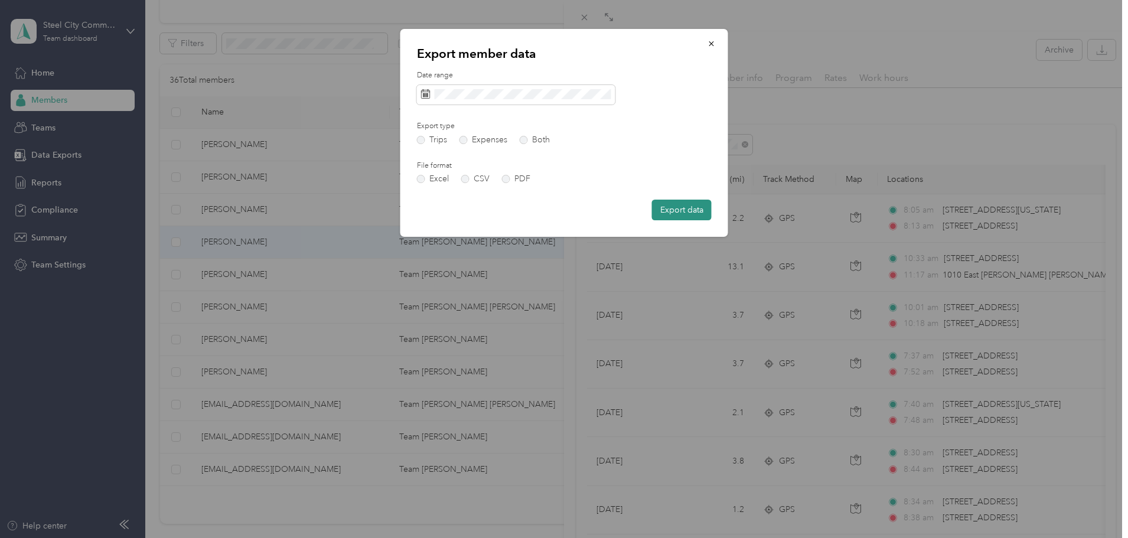
click at [678, 211] on button "Export data" at bounding box center [682, 210] width 60 height 21
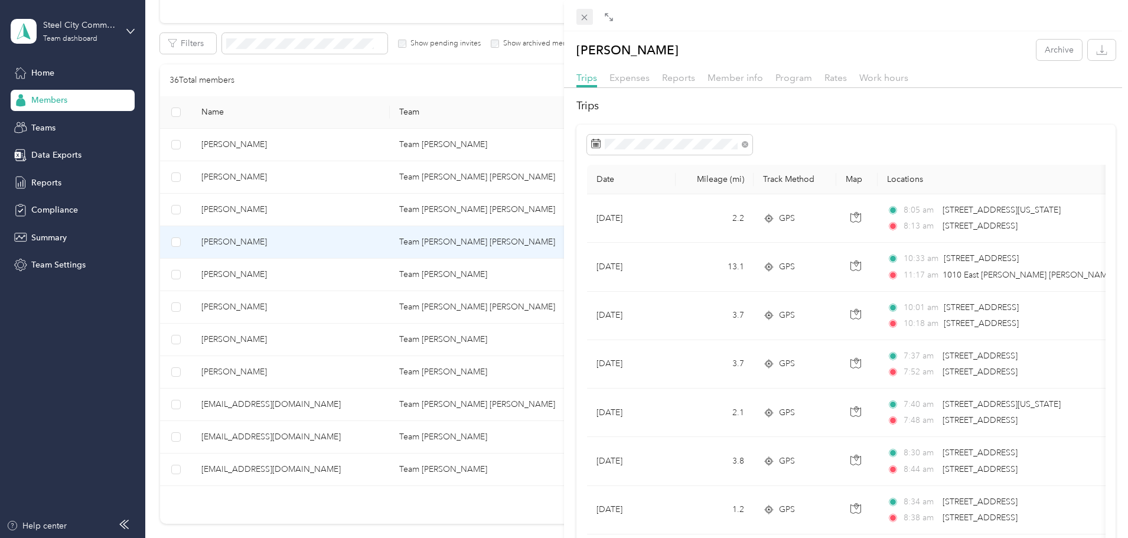
click at [586, 15] on icon at bounding box center [585, 18] width 6 height 6
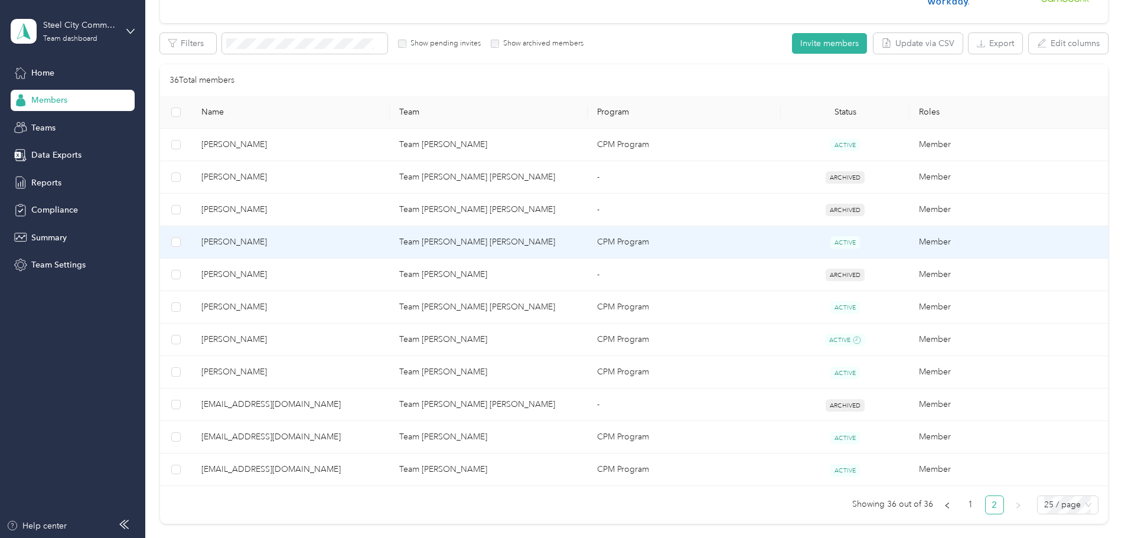
click at [583, 17] on icon at bounding box center [584, 17] width 10 height 10
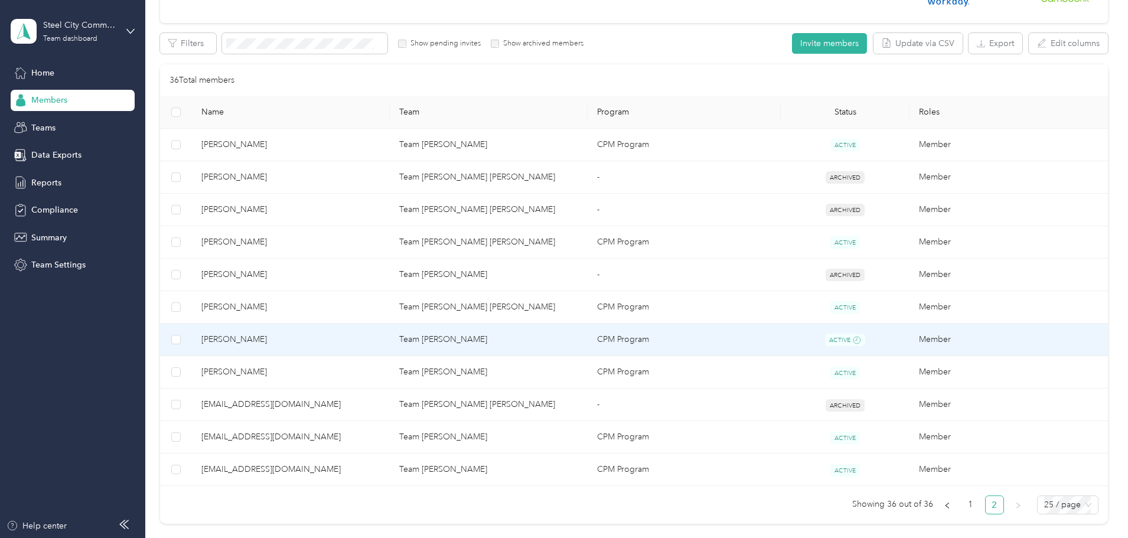
scroll to position [305, 0]
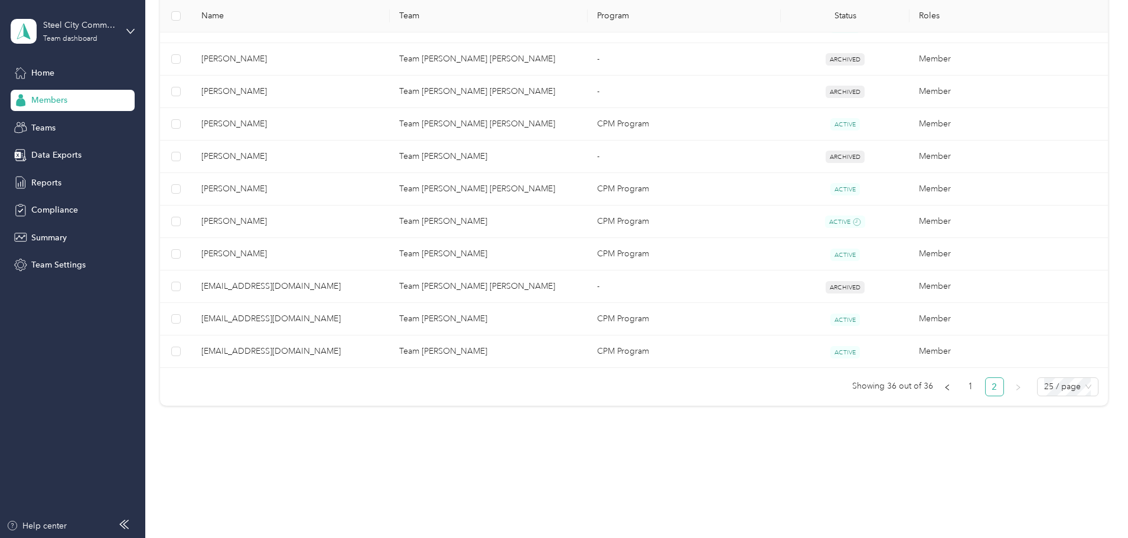
click at [985, 388] on link "2" at bounding box center [994, 387] width 18 height 18
click at [962, 386] on link "1" at bounding box center [971, 387] width 18 height 18
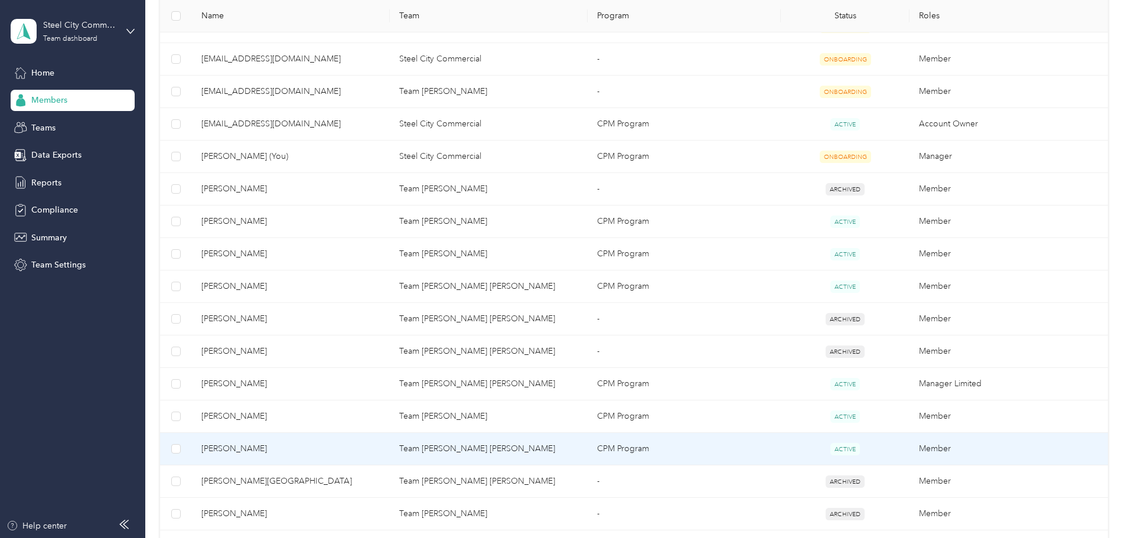
click at [293, 447] on span "[PERSON_NAME]" at bounding box center [290, 448] width 179 height 13
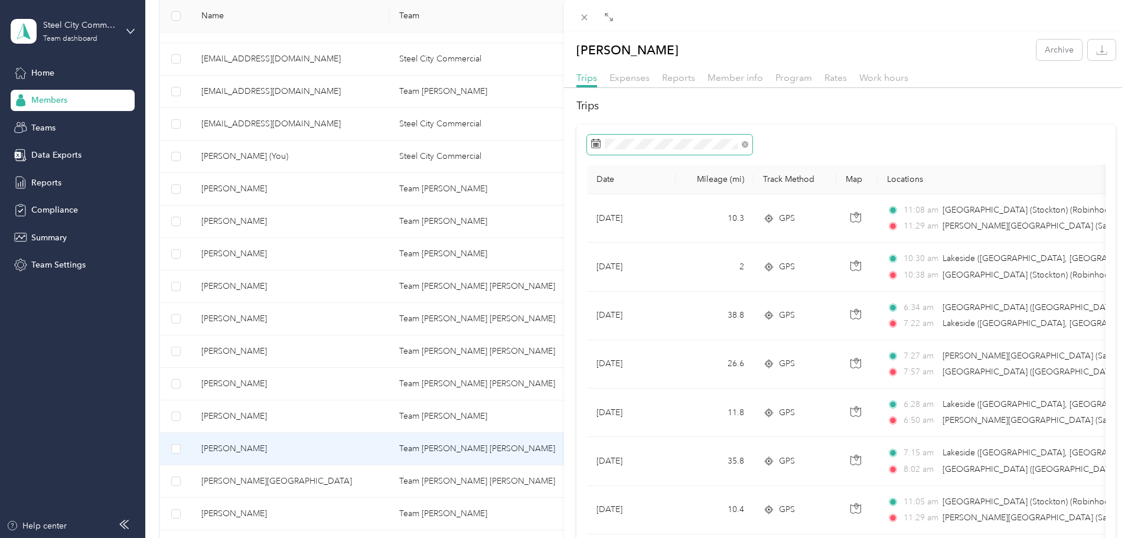
click at [598, 146] on icon at bounding box center [595, 143] width 9 height 9
click at [606, 207] on icon at bounding box center [608, 212] width 12 height 12
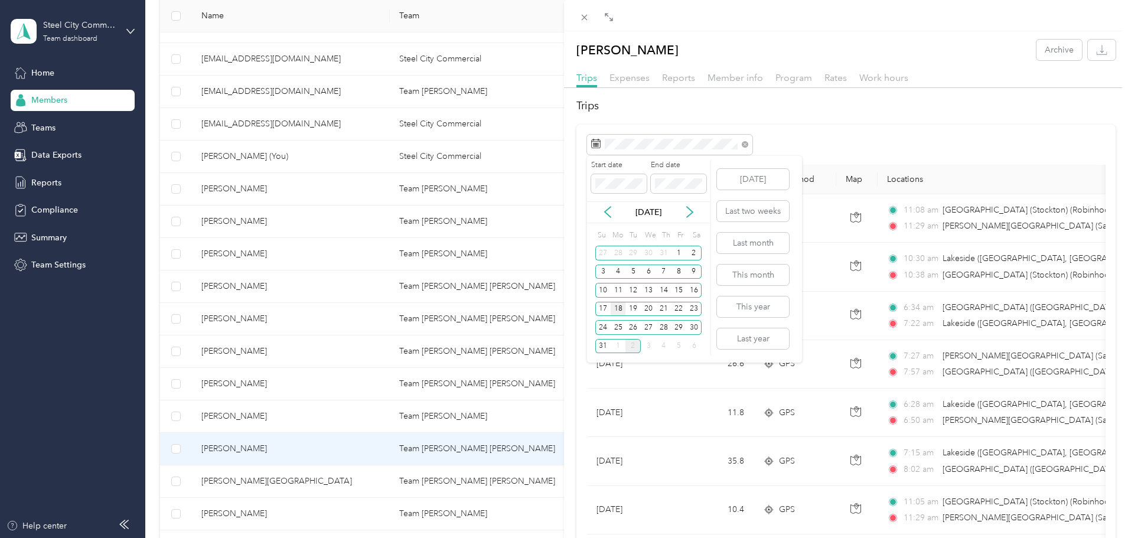
click at [619, 303] on div "18" at bounding box center [618, 309] width 15 height 15
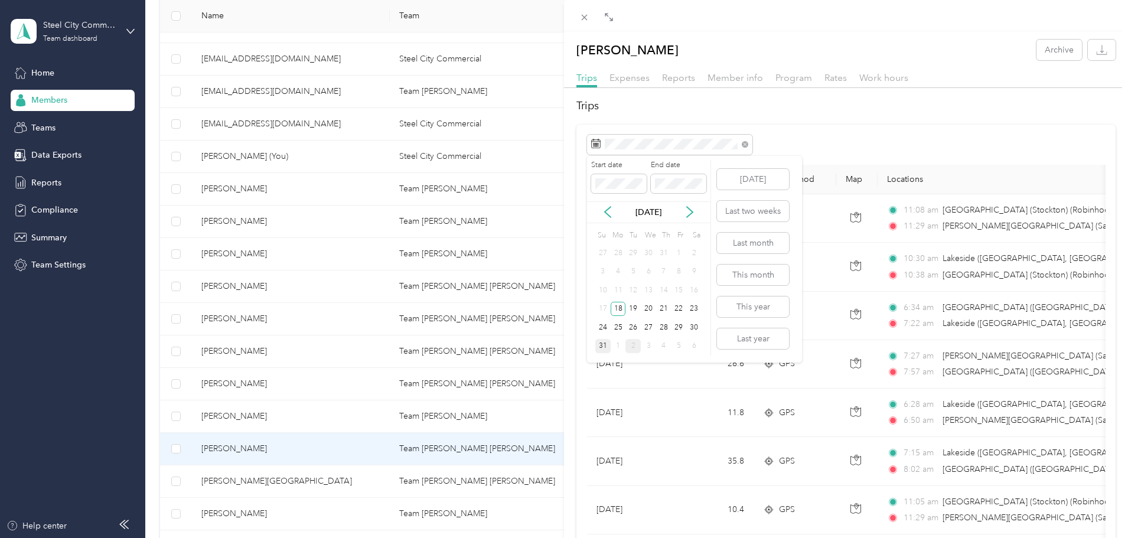
click at [604, 340] on div "31" at bounding box center [602, 346] width 15 height 15
click at [1100, 48] on icon "button" at bounding box center [1102, 49] width 4 height 8
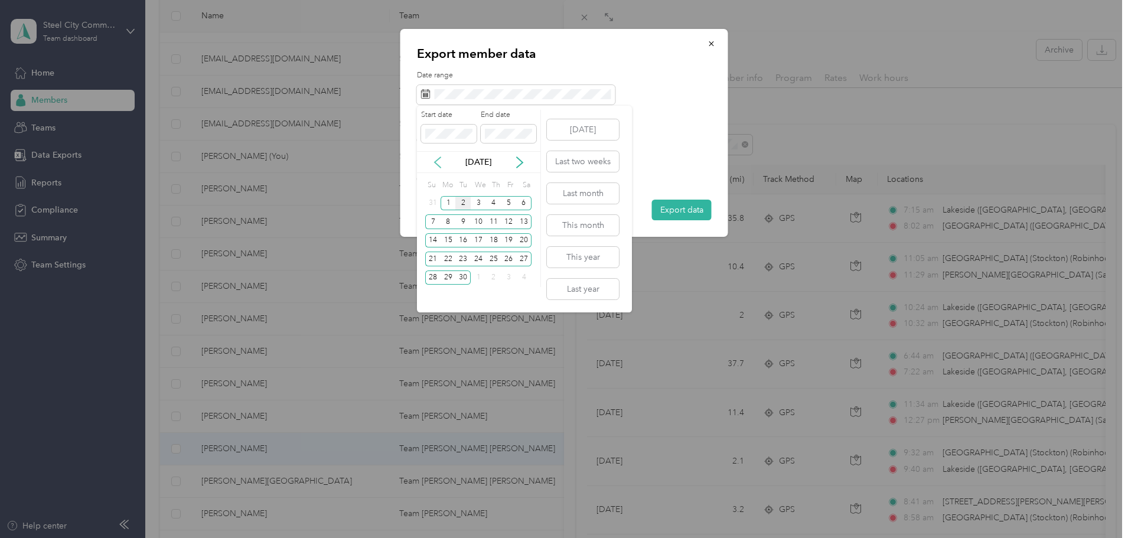
click at [439, 163] on icon at bounding box center [438, 162] width 12 height 12
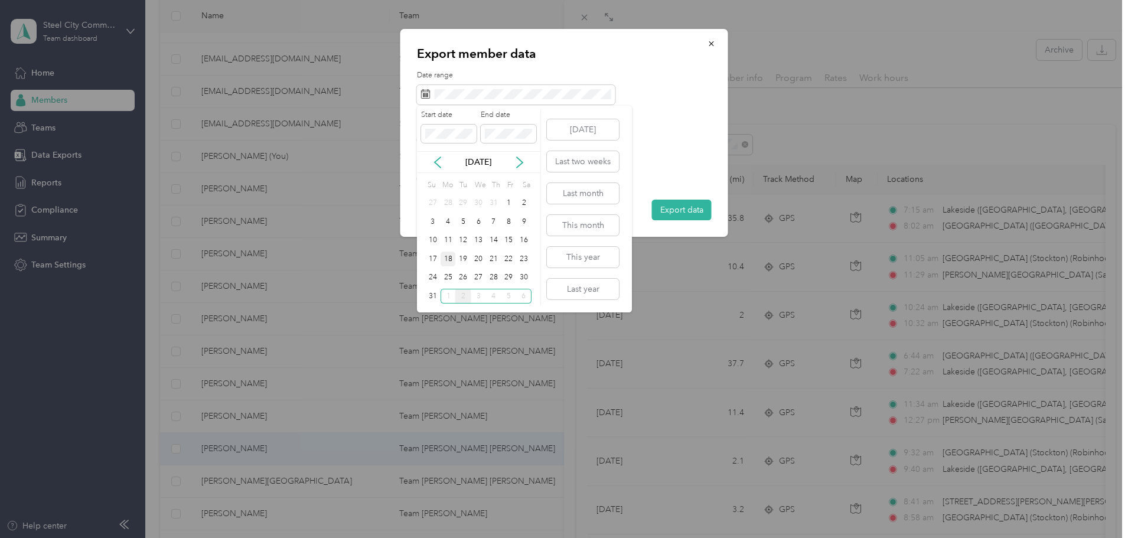
click at [449, 259] on div "18" at bounding box center [447, 259] width 15 height 15
click at [432, 290] on div "31" at bounding box center [432, 296] width 15 height 15
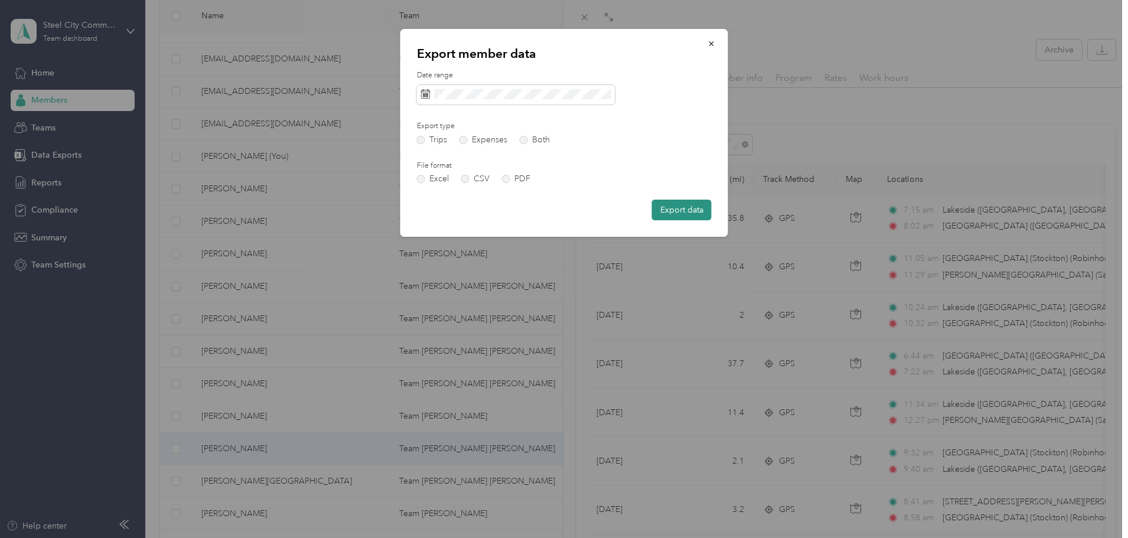
click at [675, 208] on button "Export data" at bounding box center [682, 210] width 60 height 21
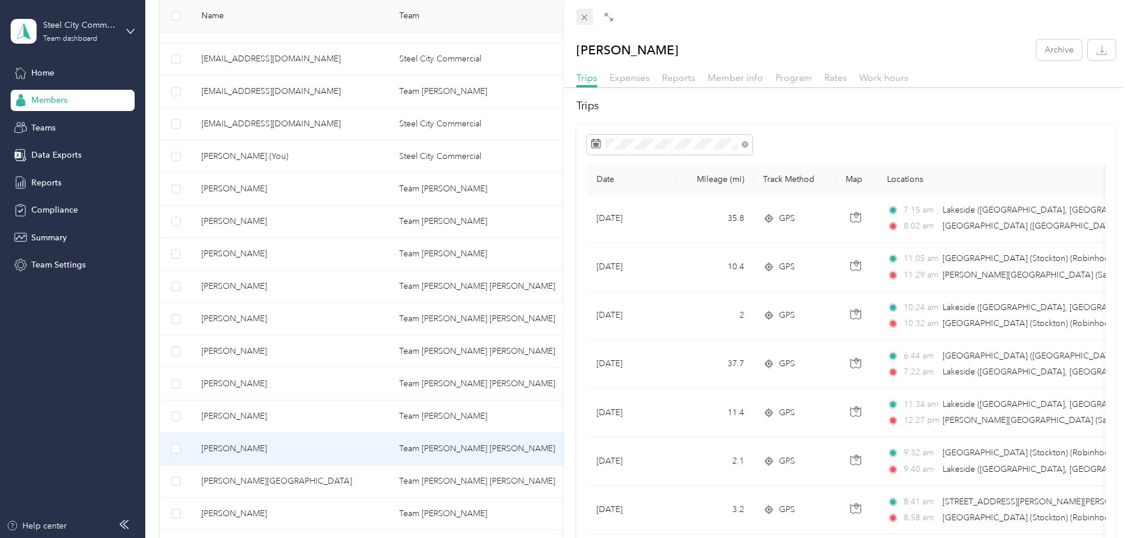
click at [582, 13] on icon at bounding box center [584, 17] width 10 height 10
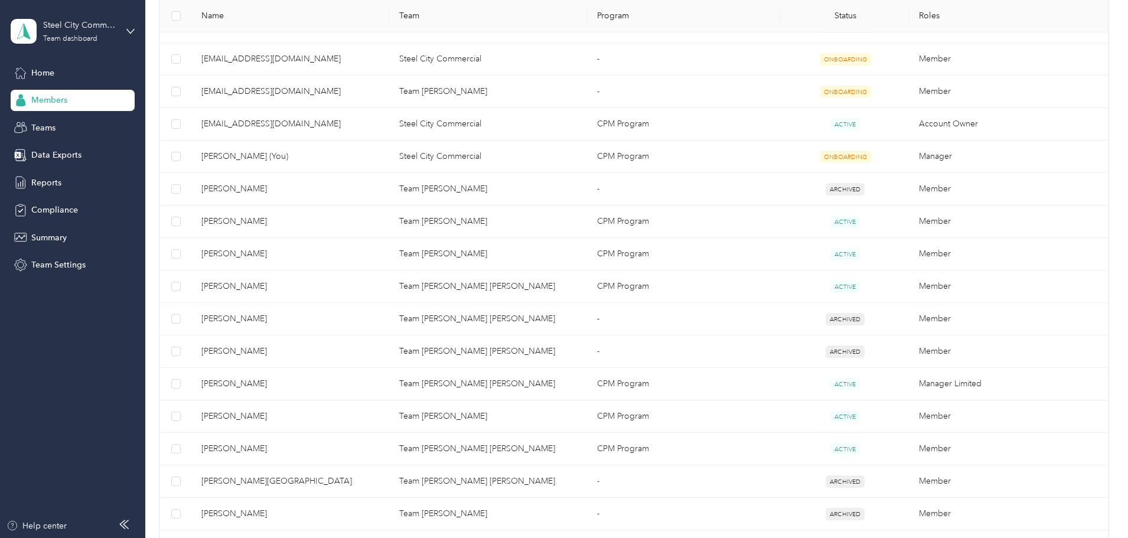
click at [1041, 298] on div "All Members 36 Onboarding 5 NEW Securely sync your HR system with Everlance Int…" at bounding box center [634, 309] width 948 height 1124
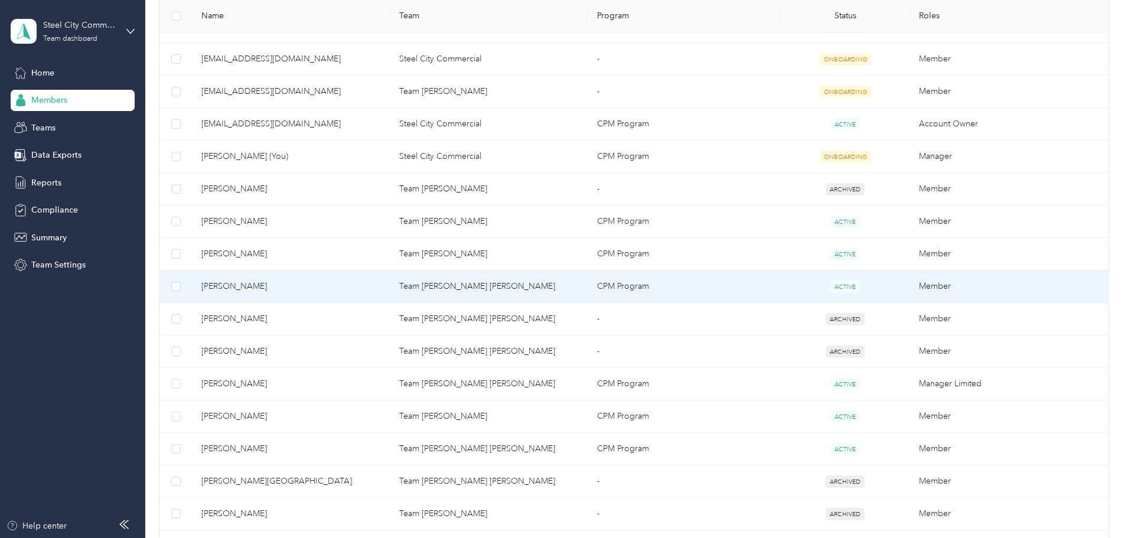
click at [307, 283] on span "[PERSON_NAME]" at bounding box center [290, 286] width 179 height 13
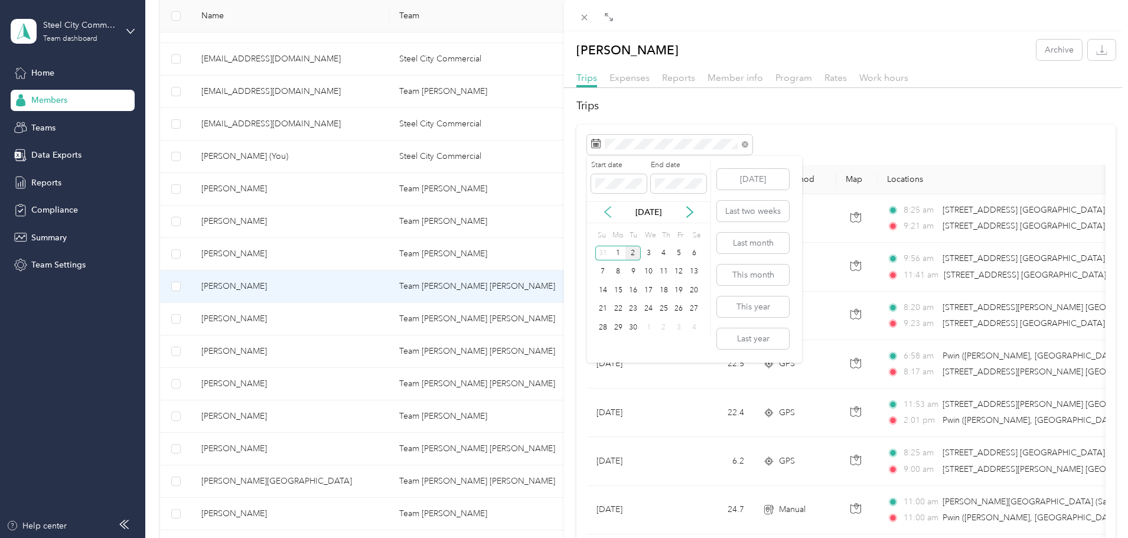
click at [605, 207] on icon at bounding box center [608, 212] width 12 height 12
click at [618, 307] on div "18" at bounding box center [618, 309] width 15 height 15
click at [600, 341] on div "31" at bounding box center [602, 346] width 15 height 15
click at [1096, 47] on icon "button" at bounding box center [1101, 49] width 11 height 11
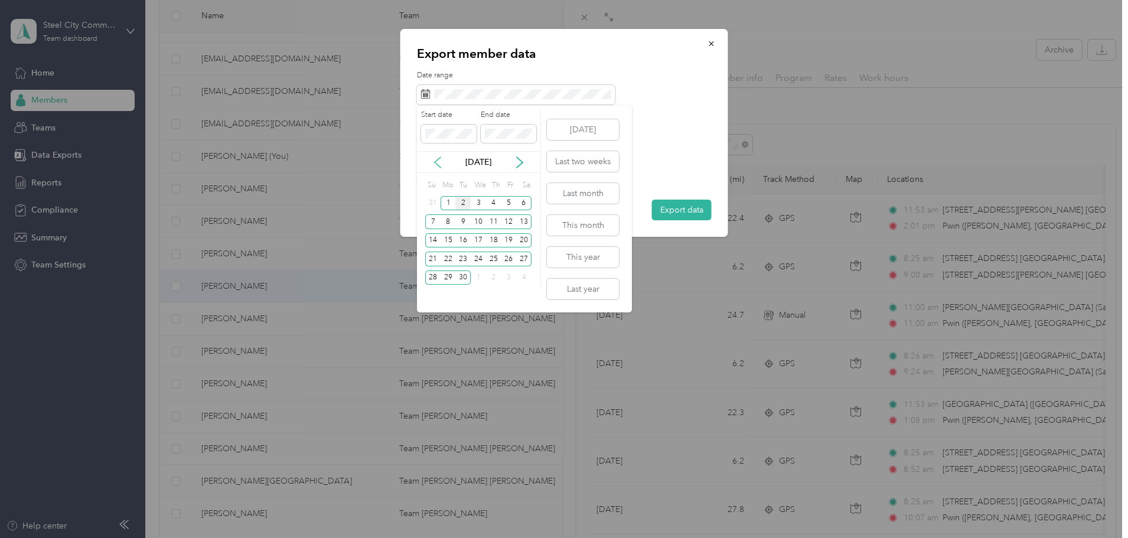
click at [443, 157] on icon at bounding box center [438, 162] width 12 height 12
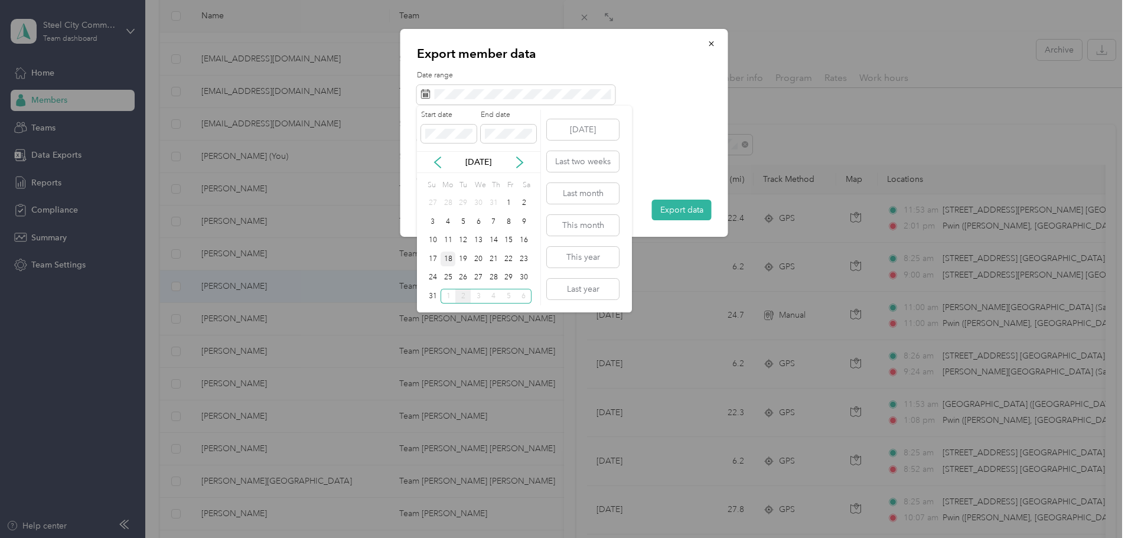
click at [449, 252] on div "18" at bounding box center [447, 259] width 15 height 15
click at [435, 294] on div "31" at bounding box center [432, 296] width 15 height 15
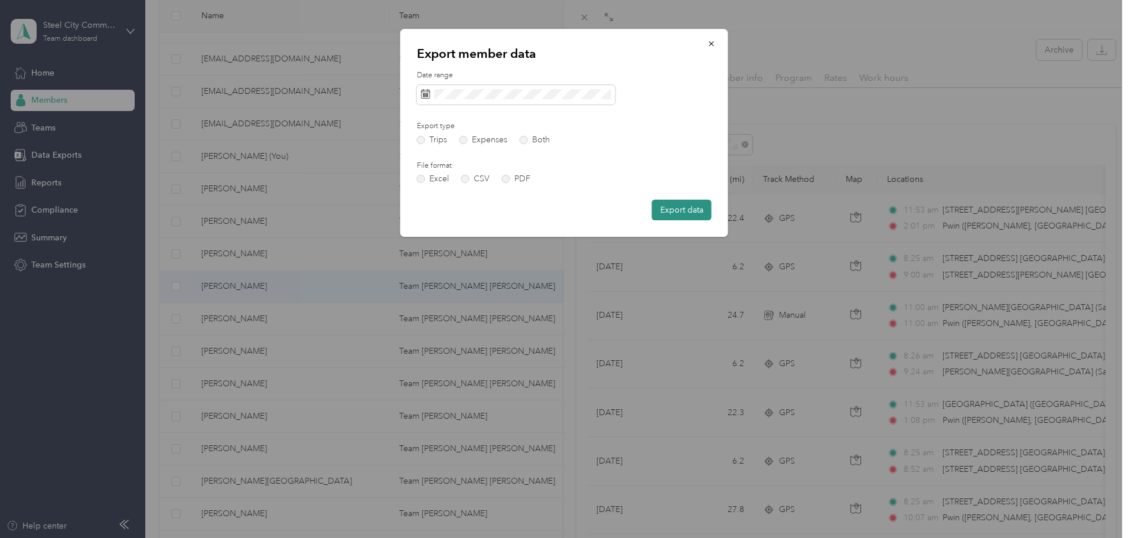
click at [687, 210] on button "Export data" at bounding box center [682, 210] width 60 height 21
